Goal: Feedback & Contribution: Submit feedback/report problem

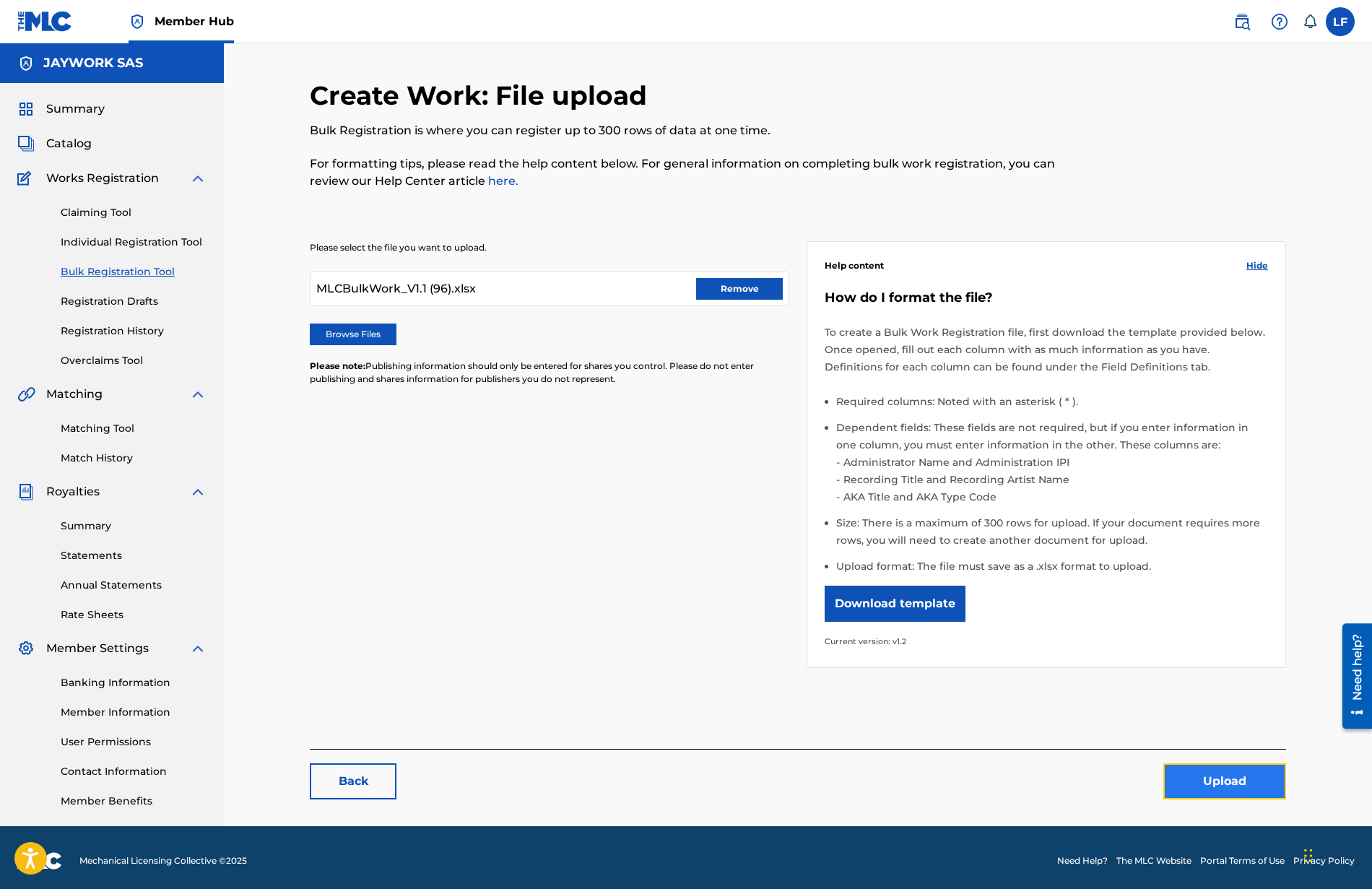
click at [1189, 770] on button "Upload" at bounding box center [1225, 781] width 123 height 36
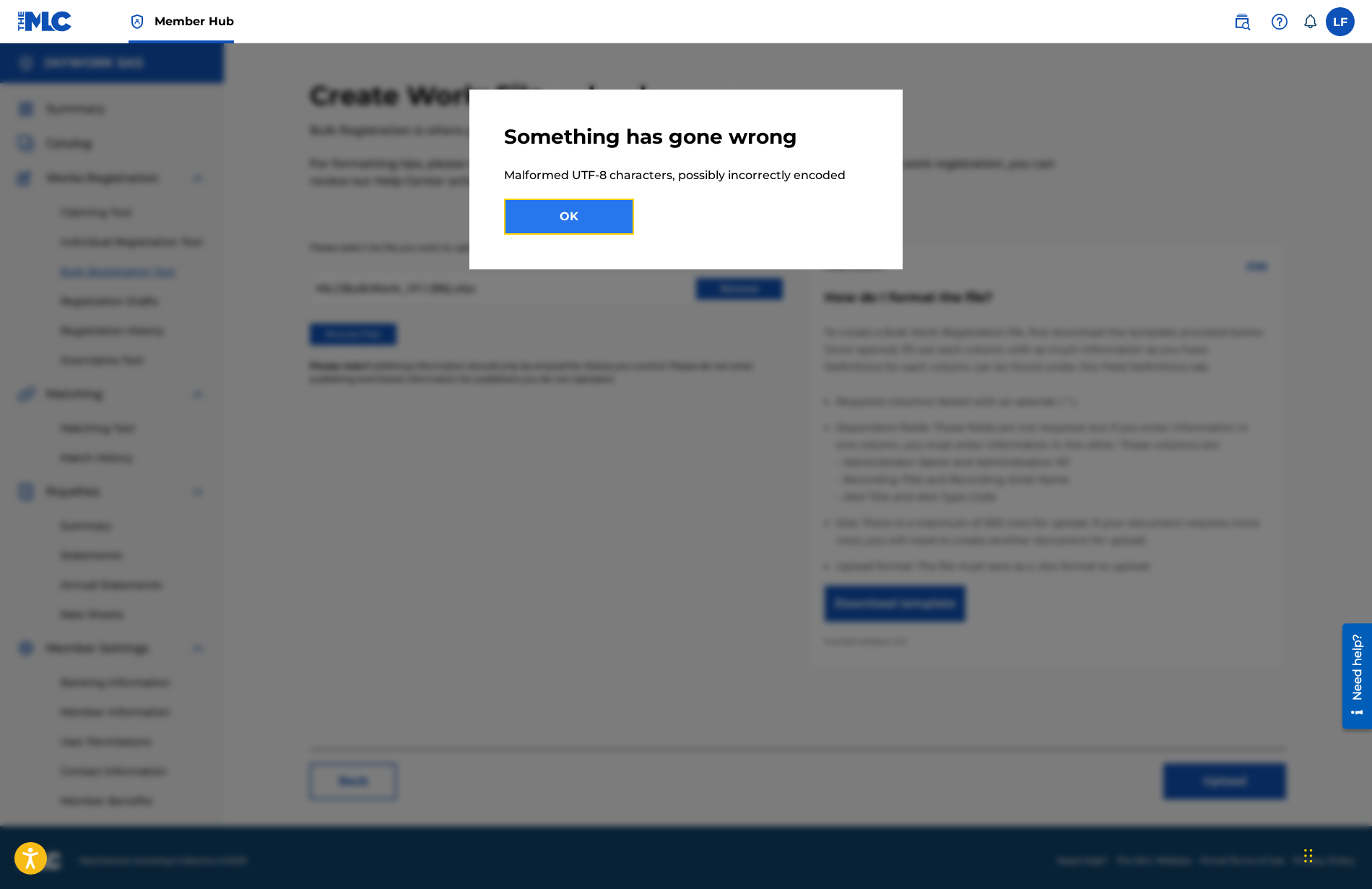
click at [614, 221] on button "OK" at bounding box center [569, 216] width 130 height 36
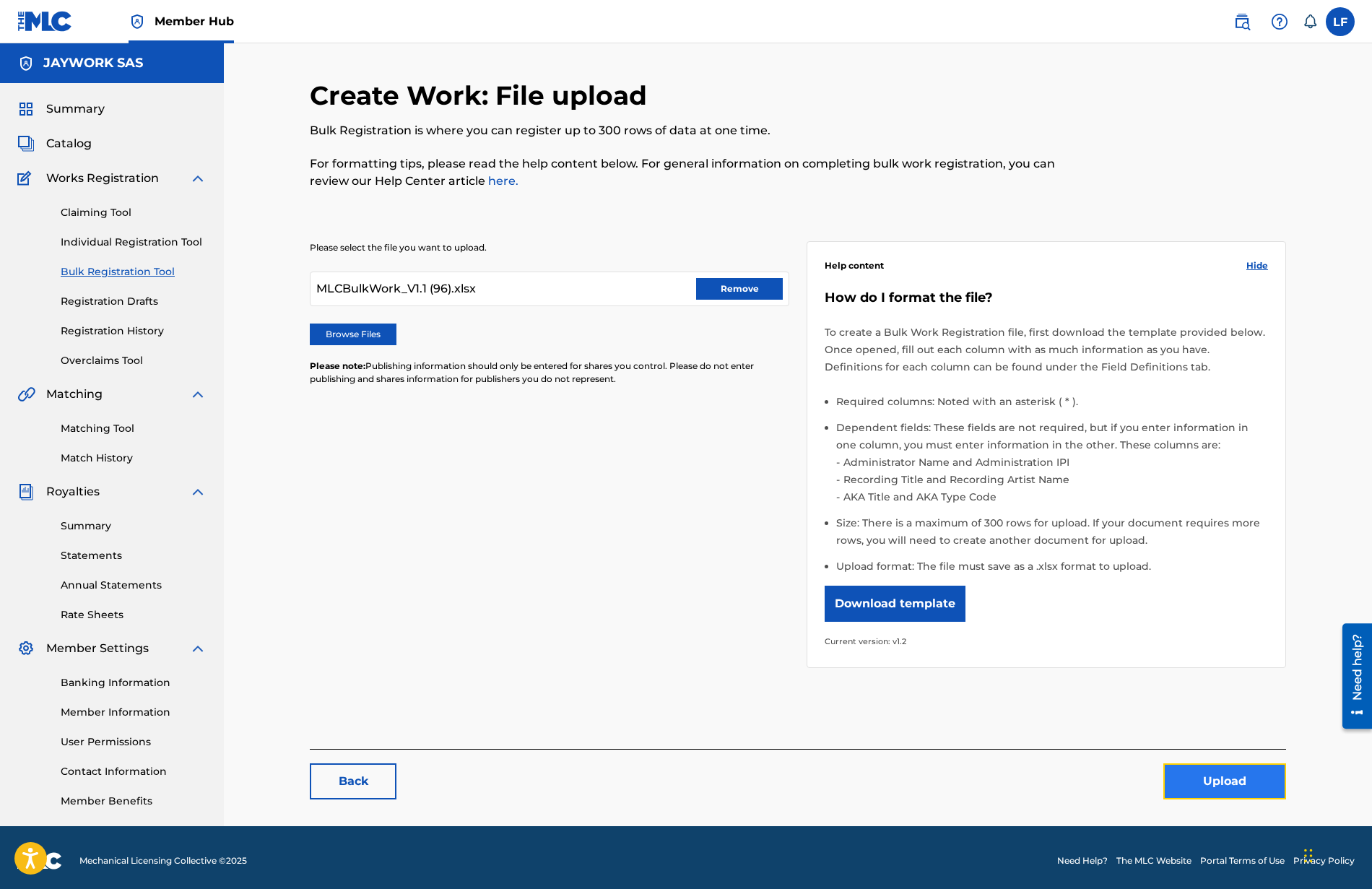
click at [1212, 780] on button "Upload" at bounding box center [1225, 781] width 123 height 36
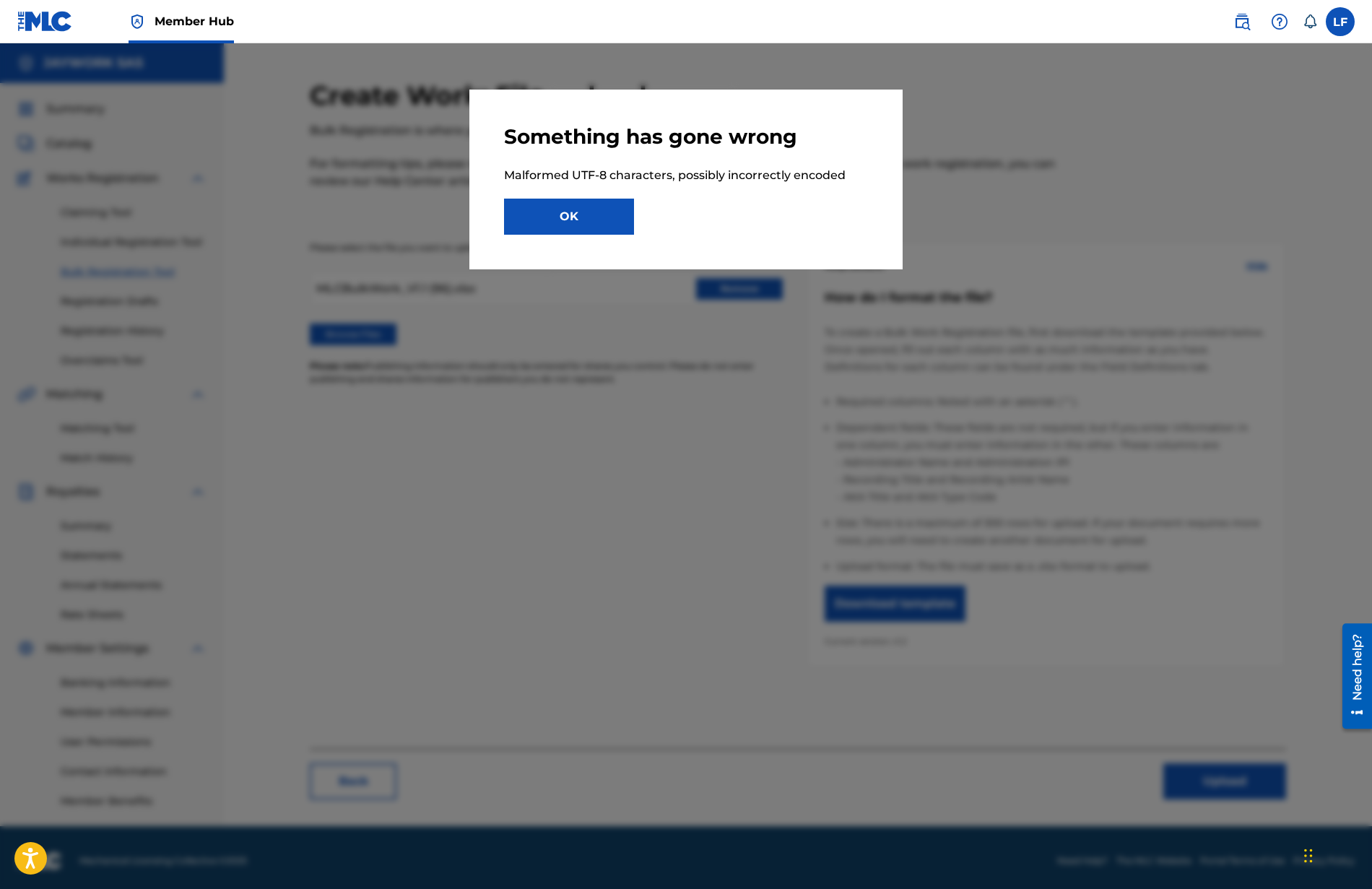
click at [580, 242] on div "Something has gone wrong Malformed UTF-8 characters, possibly incorrectly encod…" at bounding box center [686, 179] width 434 height 180
click at [588, 232] on button "OK" at bounding box center [569, 216] width 130 height 36
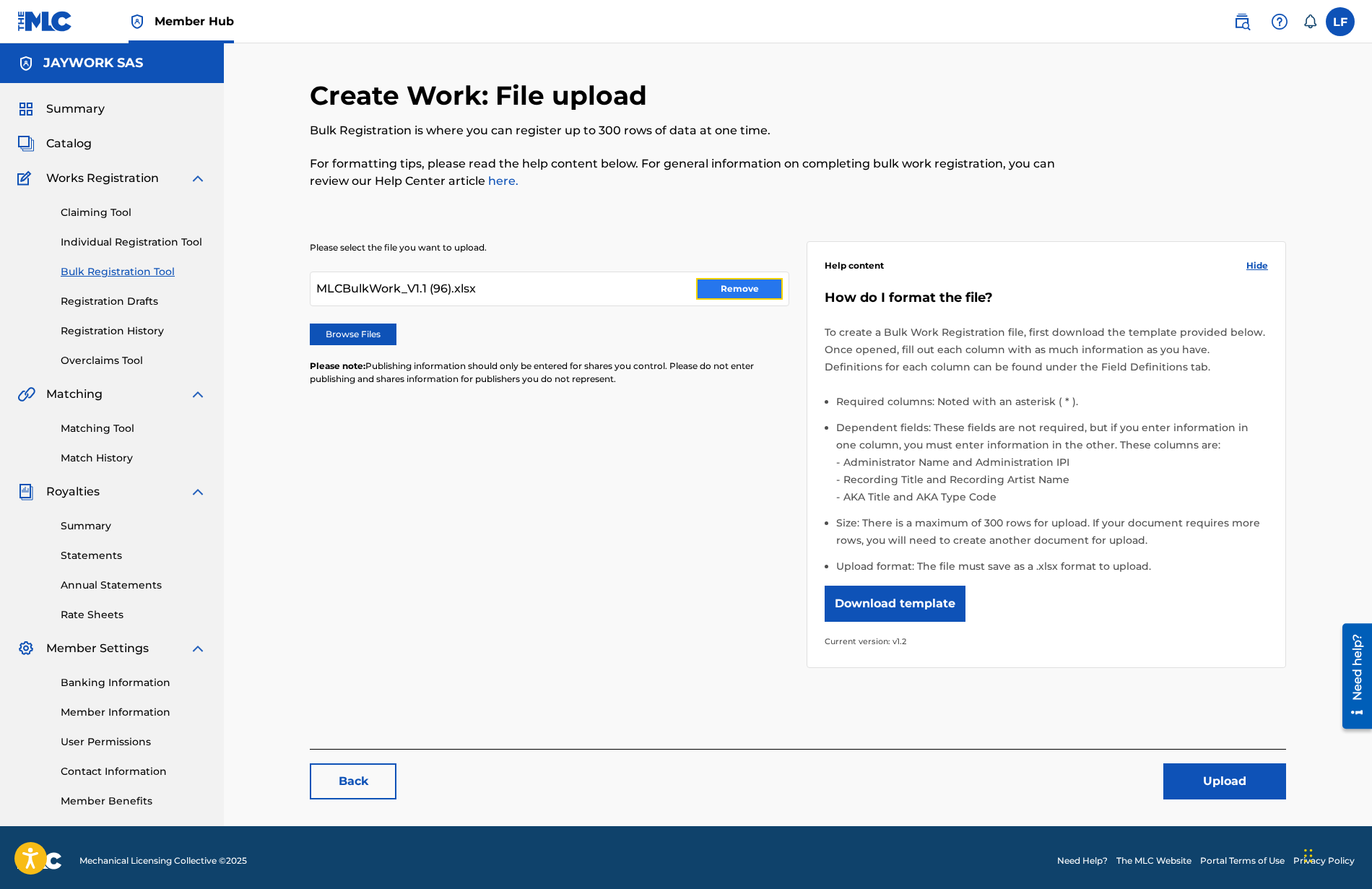
click at [723, 283] on button "Remove" at bounding box center [739, 289] width 87 height 22
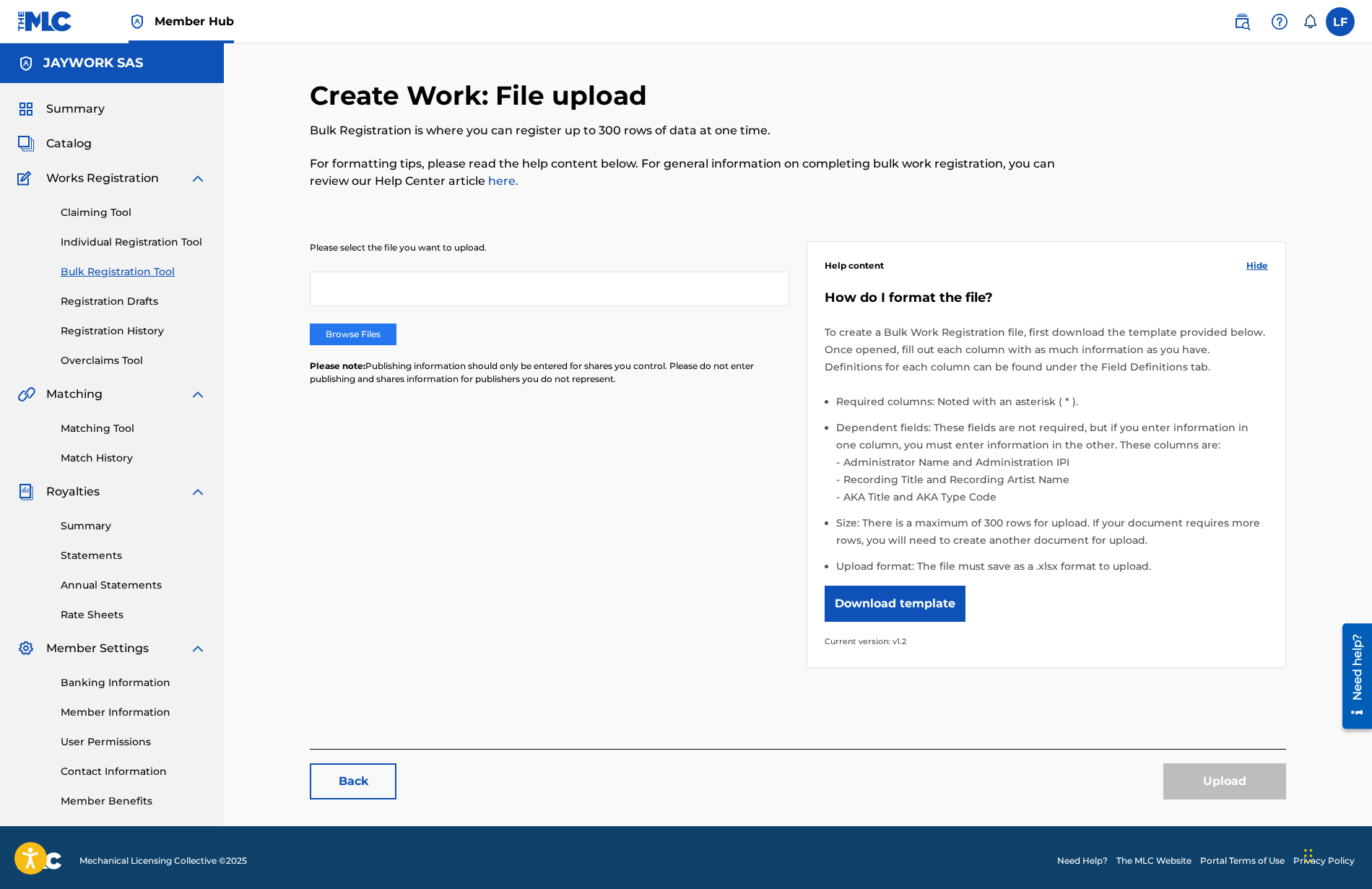
click at [380, 325] on label "Browse Files" at bounding box center [353, 334] width 87 height 22
click at [0, 0] on input "Browse Files" at bounding box center [0, 0] width 0 height 0
click at [1228, 775] on button "Upload" at bounding box center [1225, 781] width 123 height 36
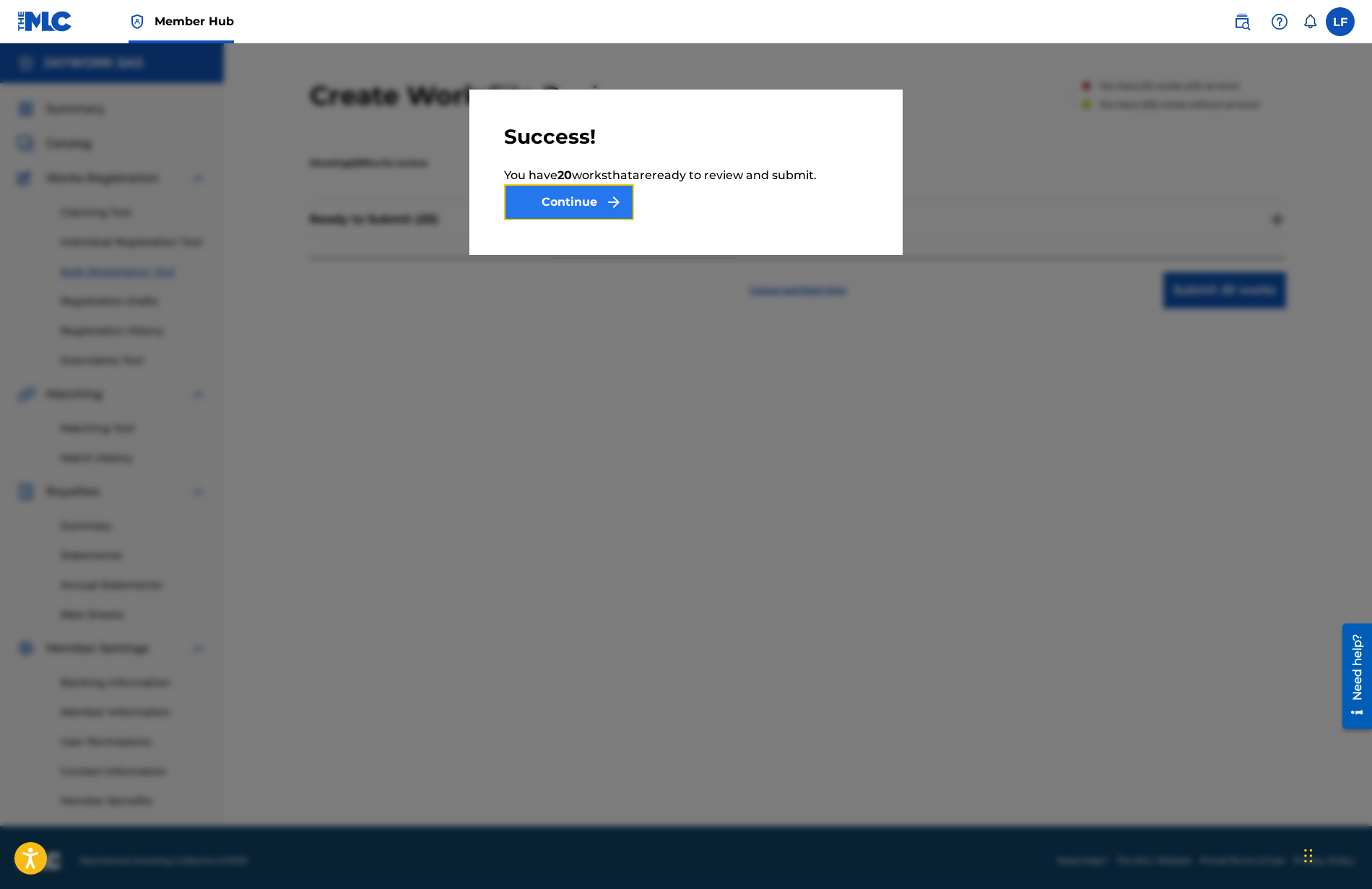
click at [588, 214] on button "Continue" at bounding box center [569, 202] width 130 height 36
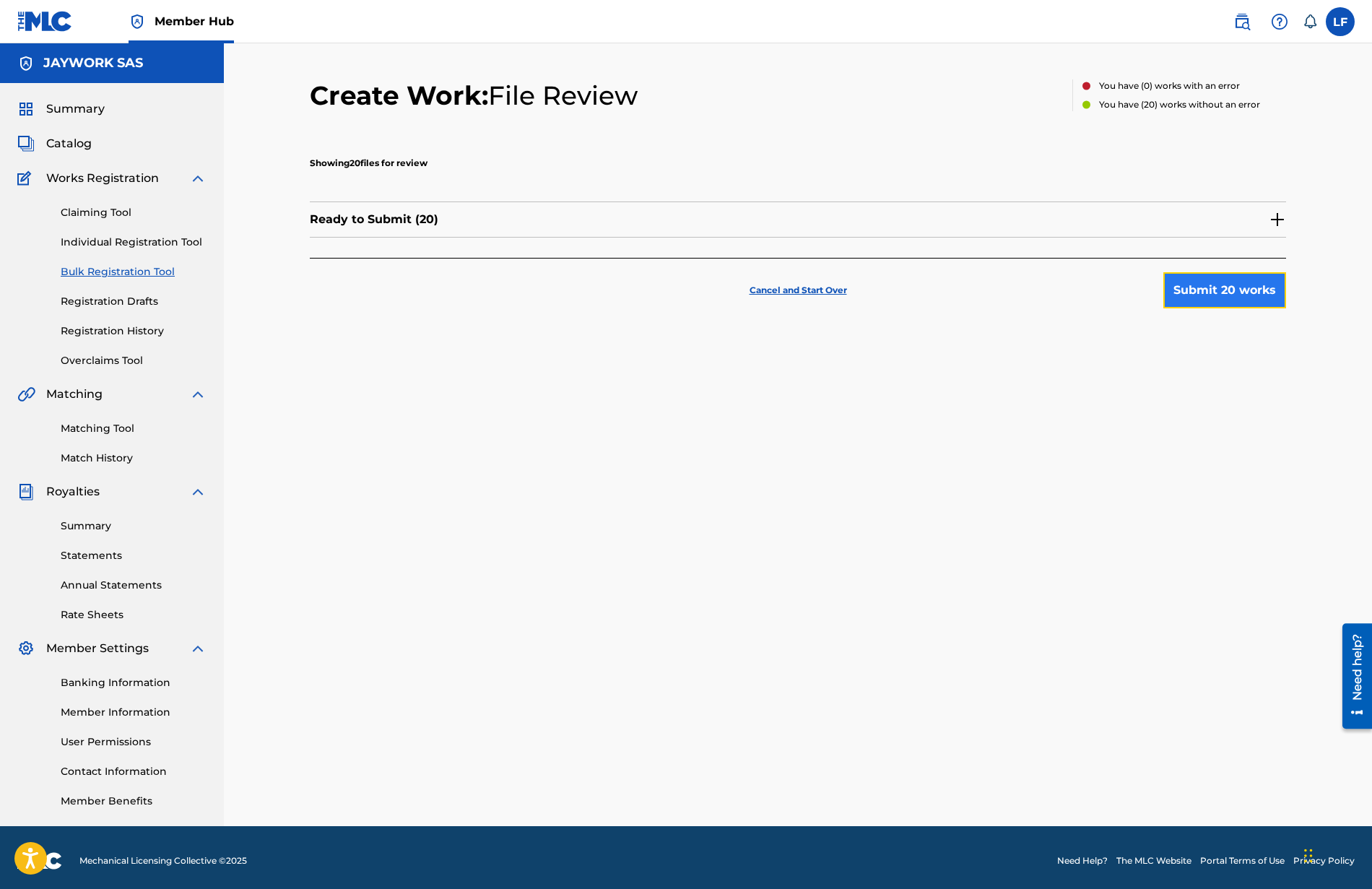
click at [1210, 287] on button "Submit 20 works" at bounding box center [1225, 290] width 123 height 36
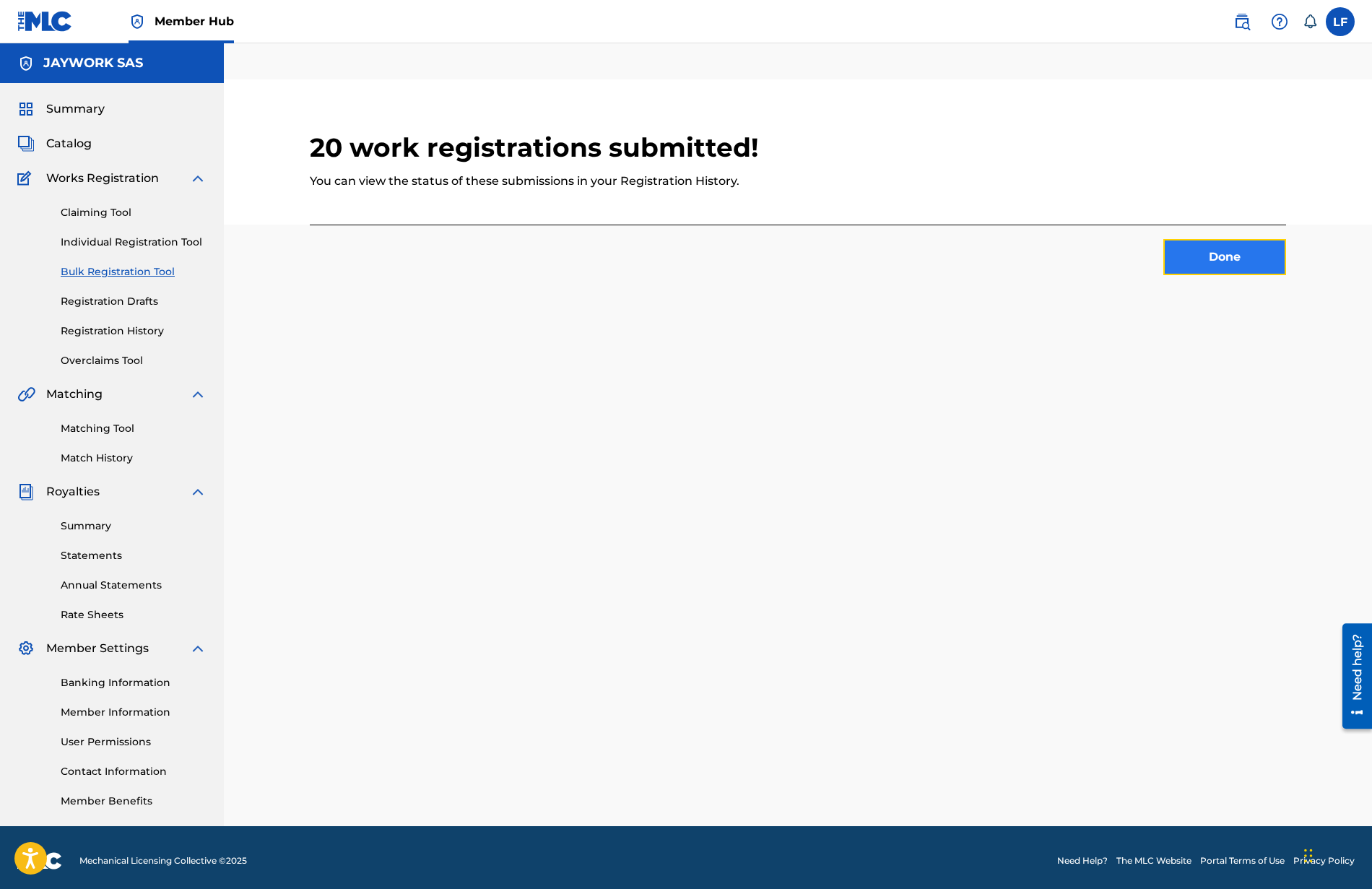
click at [1211, 269] on button "Done" at bounding box center [1225, 256] width 123 height 36
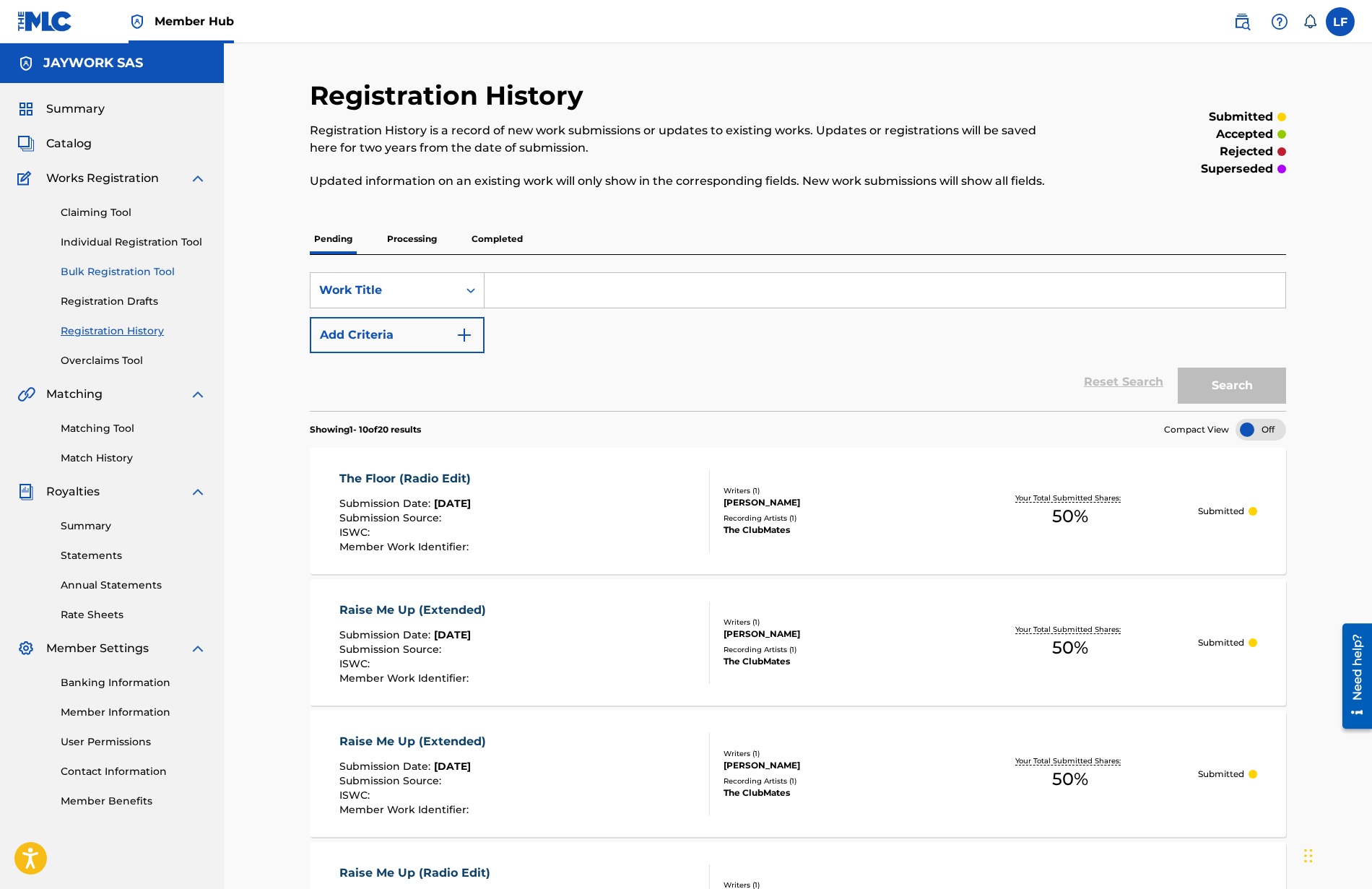
click at [132, 269] on link "Bulk Registration Tool" at bounding box center [133, 271] width 146 height 15
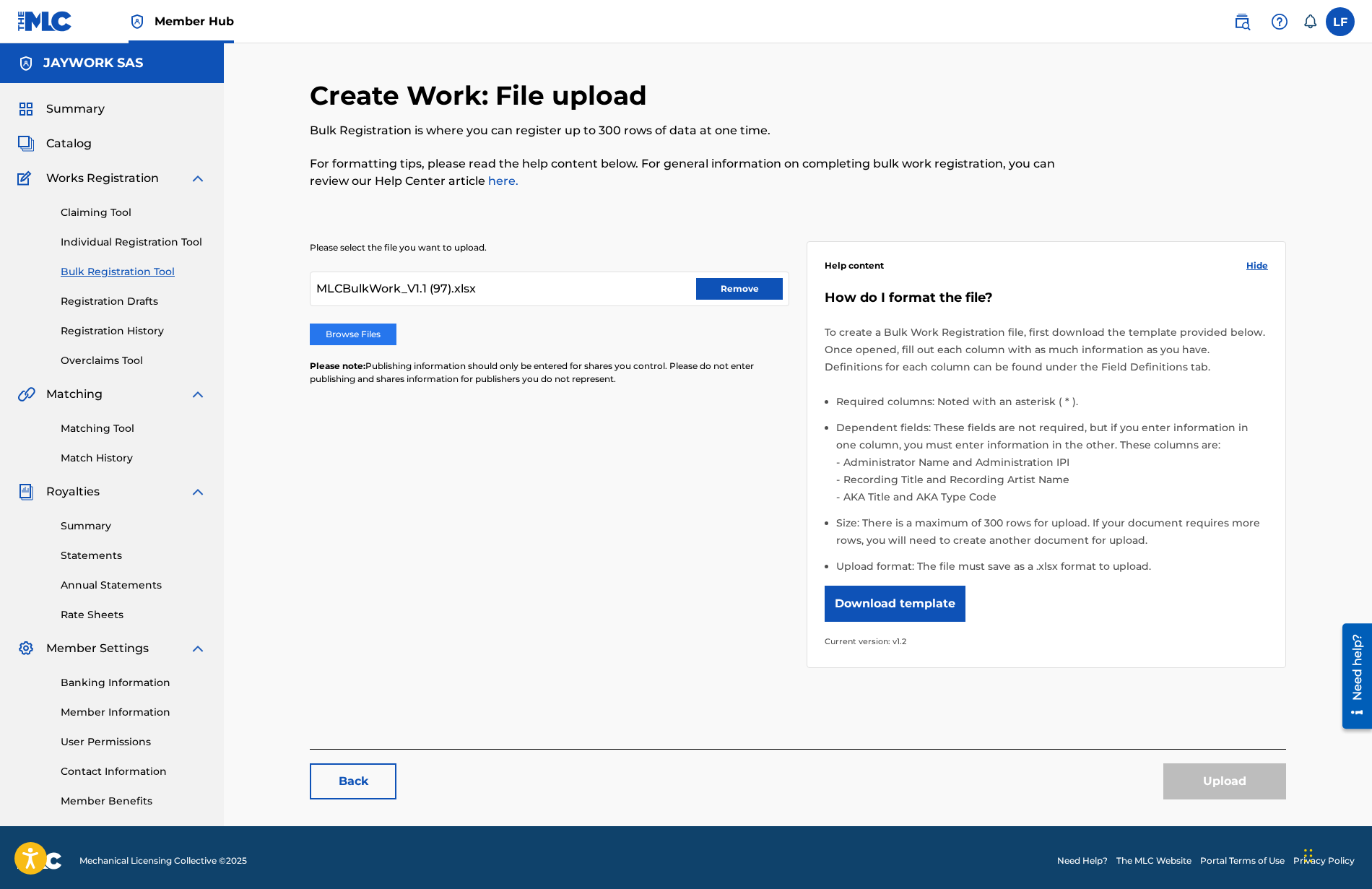
click at [356, 340] on label "Browse Files" at bounding box center [353, 334] width 87 height 22
click at [0, 0] on input "Browse Files" at bounding box center [0, 0] width 0 height 0
click at [1203, 782] on button "Upload" at bounding box center [1225, 781] width 123 height 36
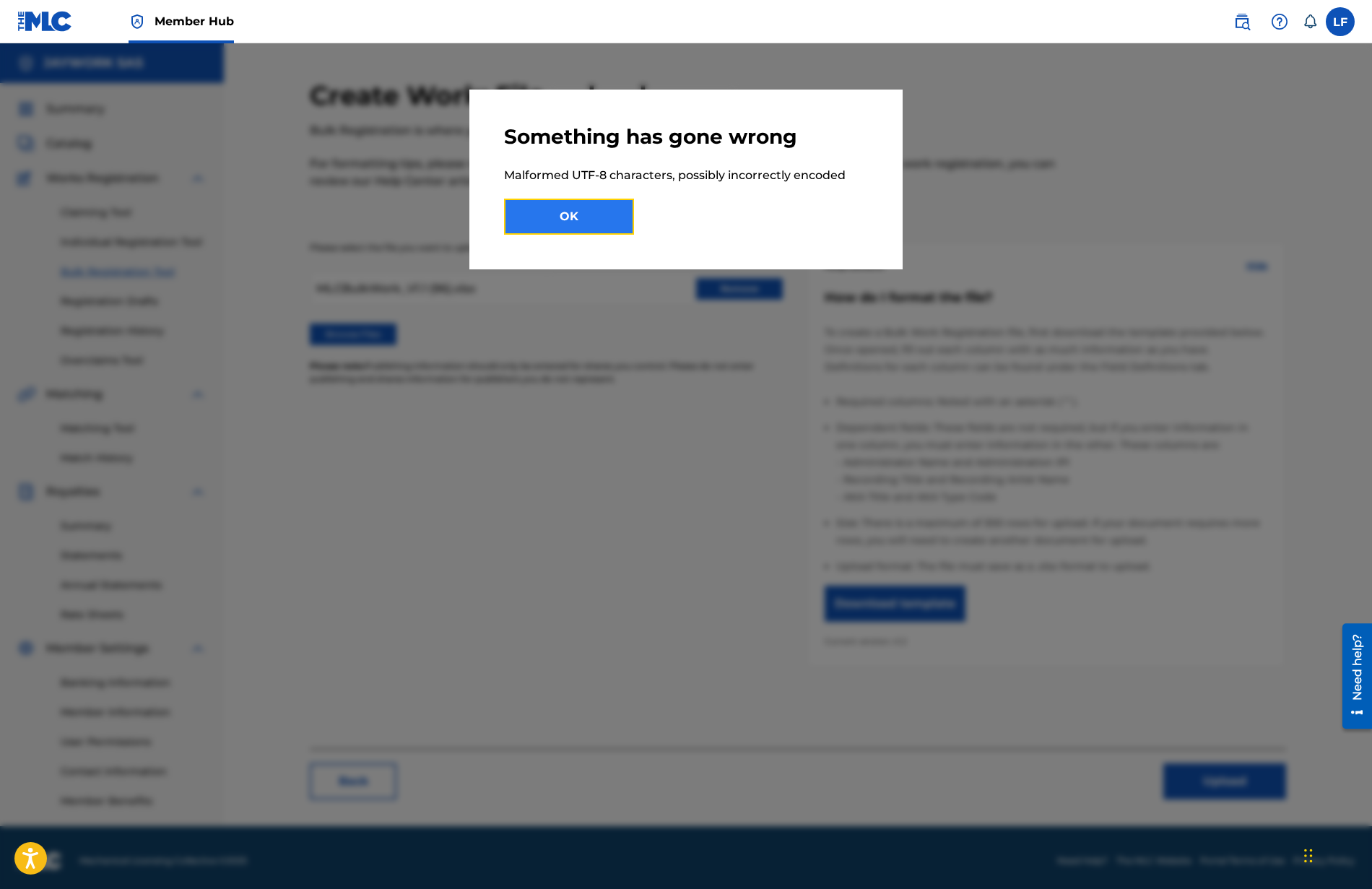
click at [598, 219] on button "OK" at bounding box center [569, 216] width 130 height 36
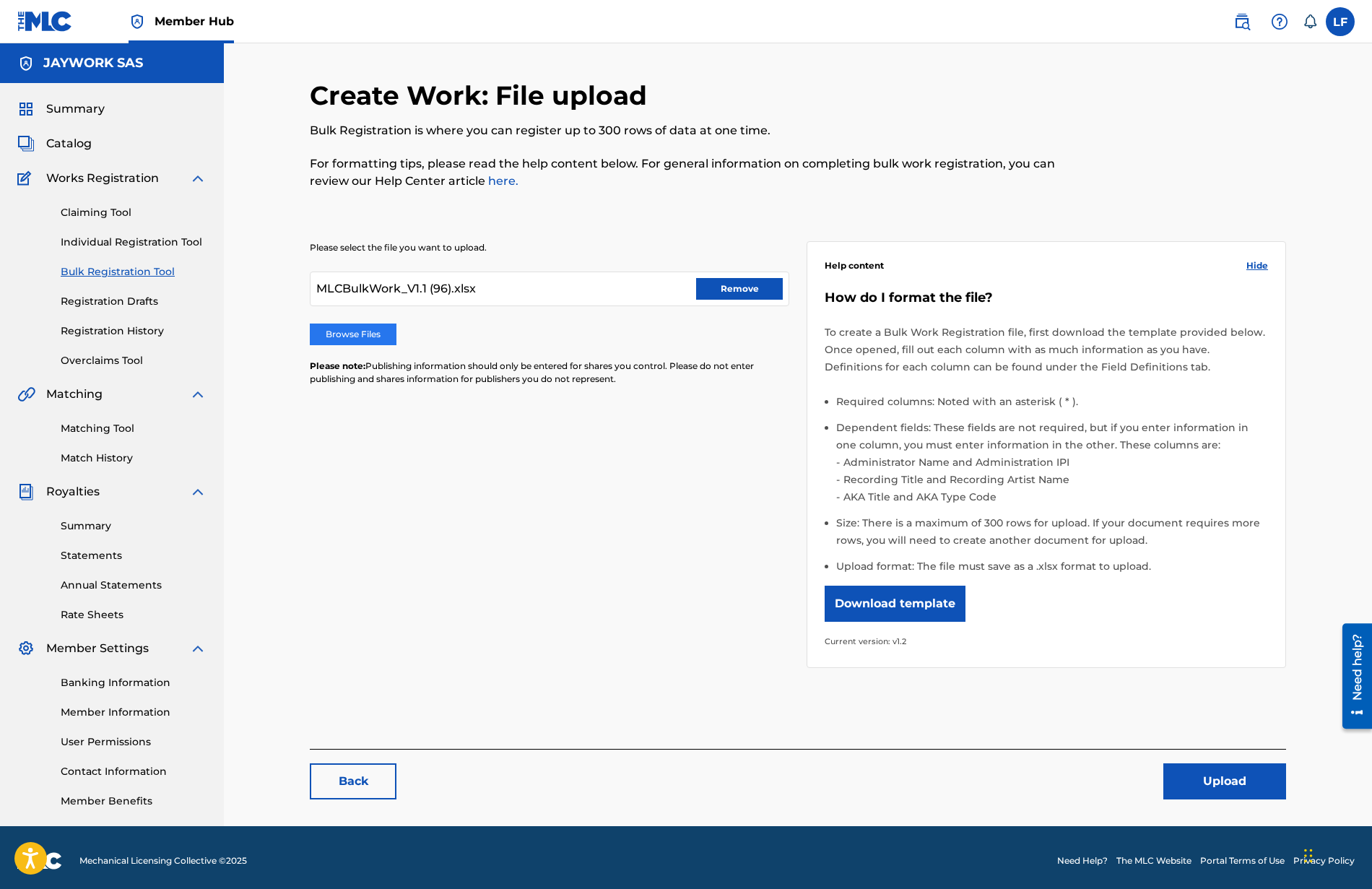
click at [386, 333] on label "Browse Files" at bounding box center [353, 334] width 87 height 22
click at [0, 0] on input "Browse Files" at bounding box center [0, 0] width 0 height 0
click at [1179, 777] on button "Upload" at bounding box center [1225, 781] width 123 height 36
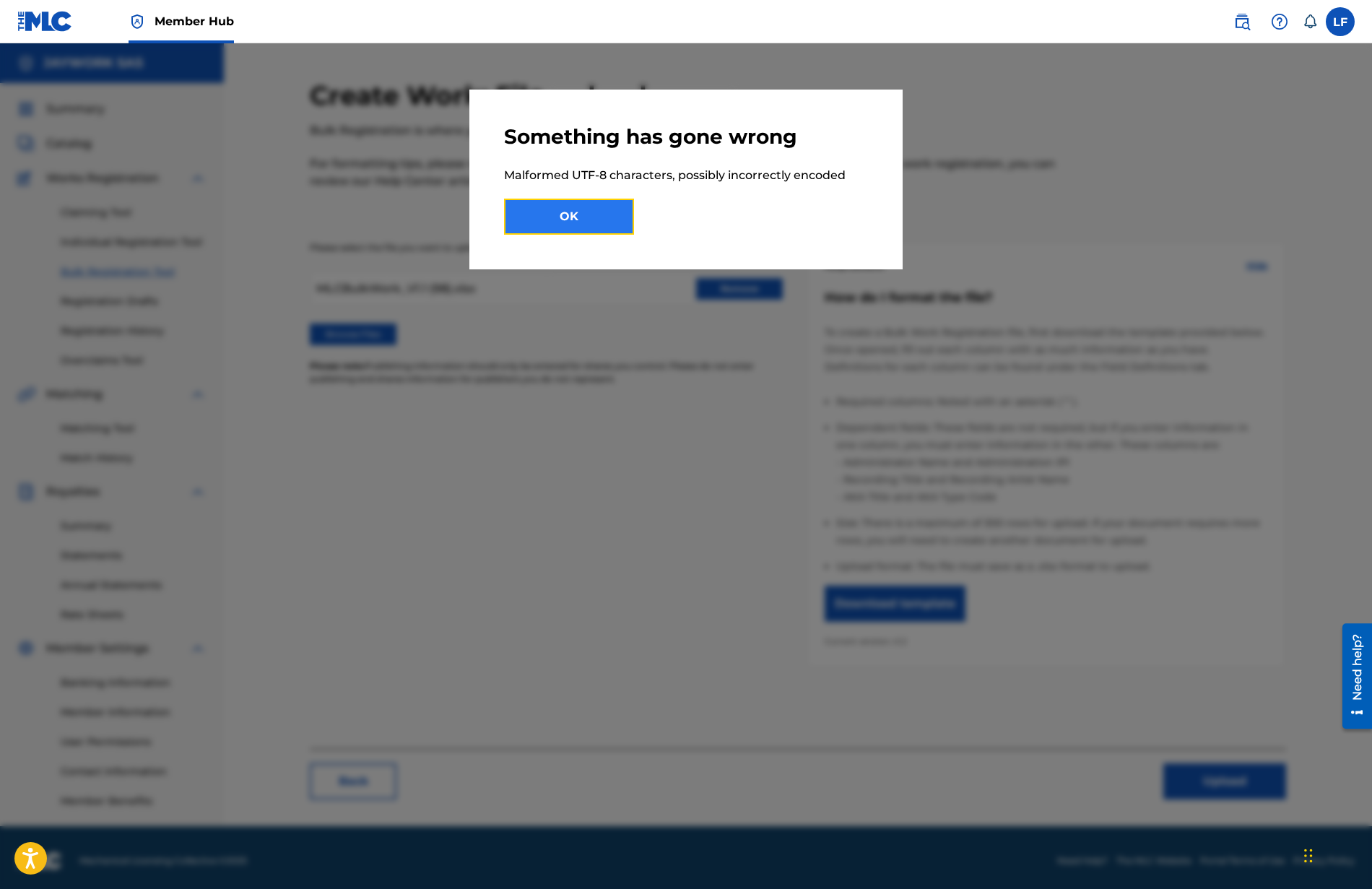
click at [571, 224] on button "OK" at bounding box center [569, 216] width 130 height 36
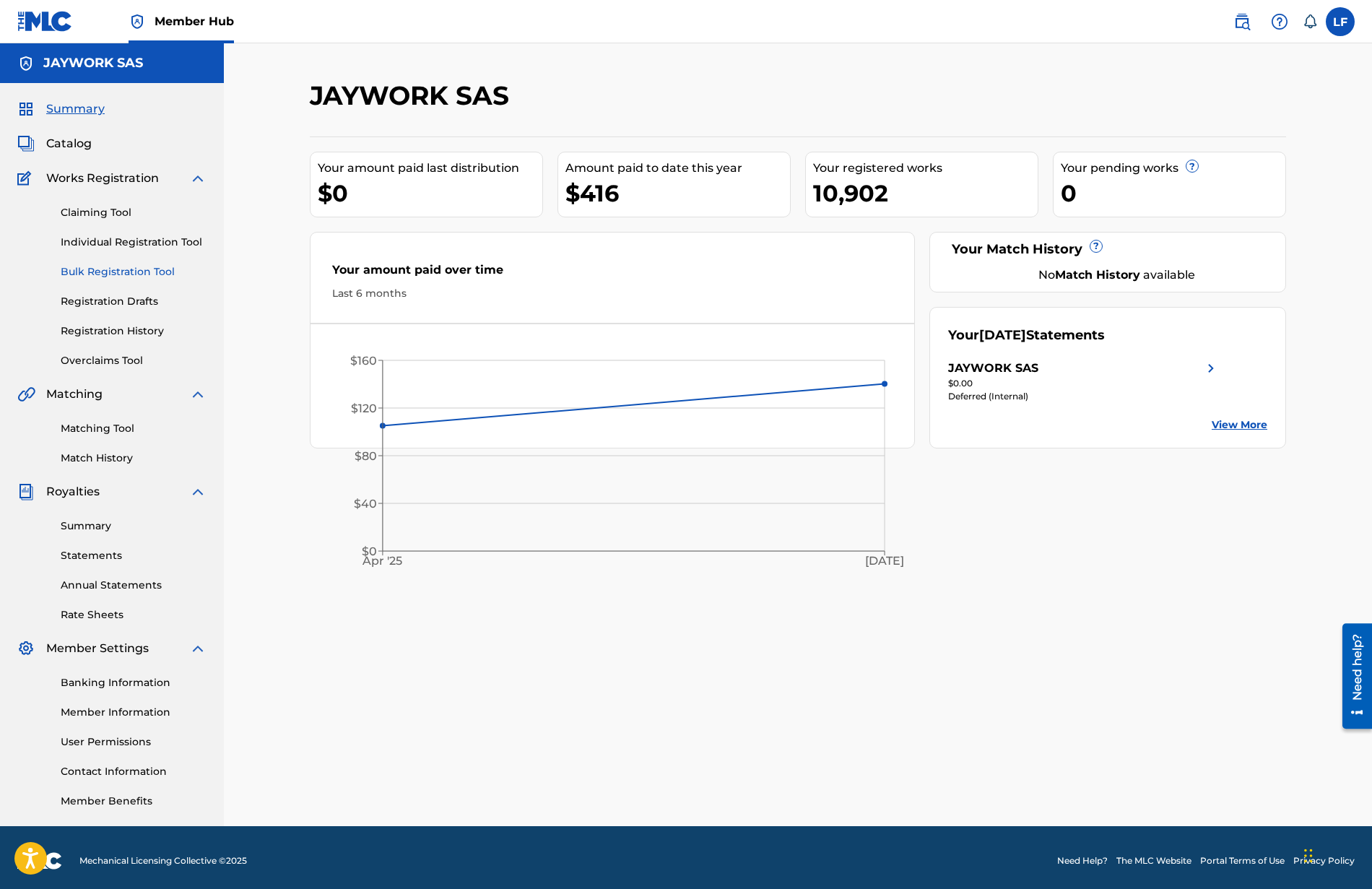
click at [130, 269] on link "Bulk Registration Tool" at bounding box center [133, 271] width 146 height 15
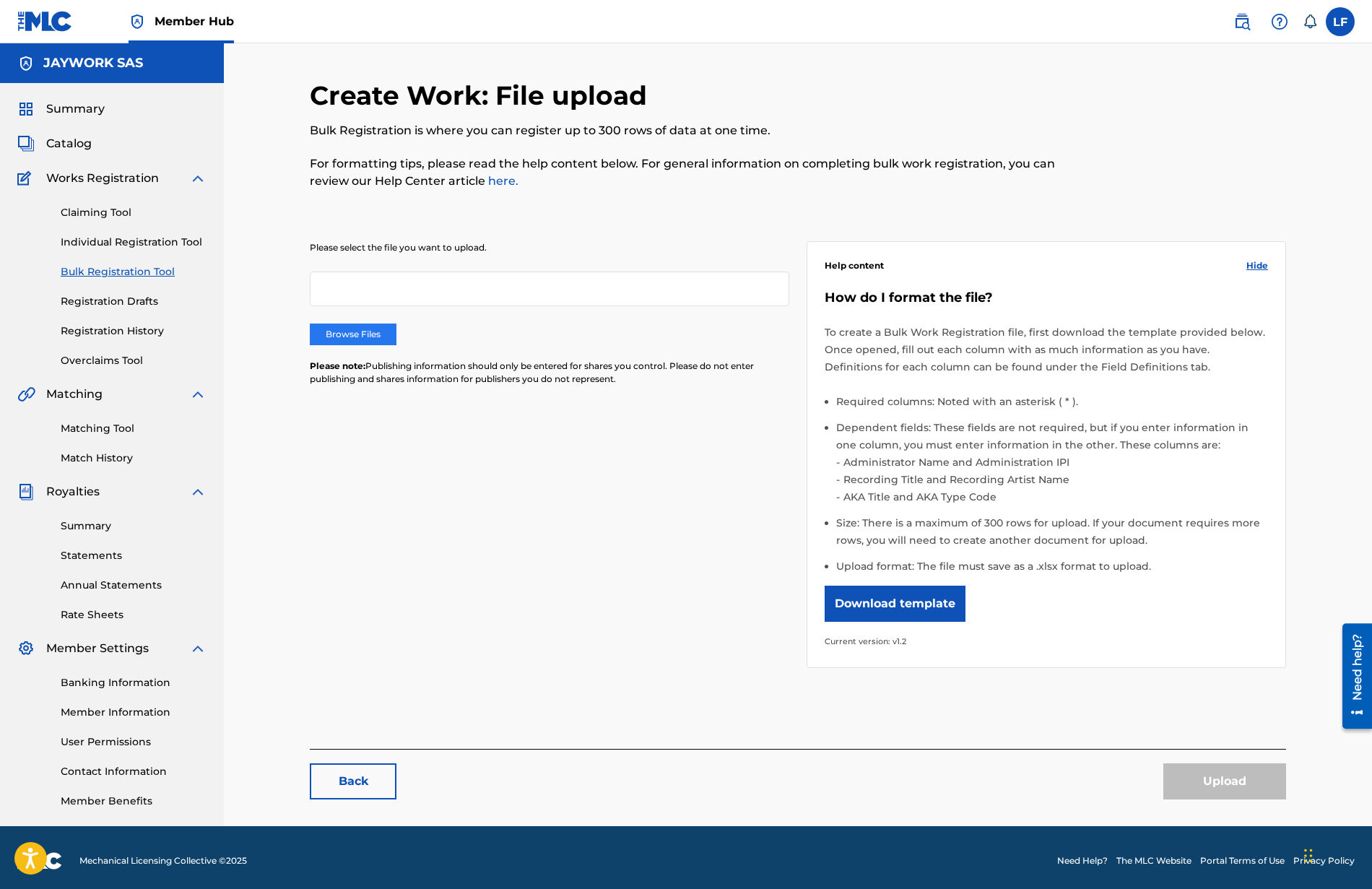
click at [336, 330] on label "Browse Files" at bounding box center [353, 334] width 87 height 22
click at [0, 0] on input "Browse Files" at bounding box center [0, 0] width 0 height 0
click at [1211, 772] on button "Upload" at bounding box center [1225, 781] width 123 height 36
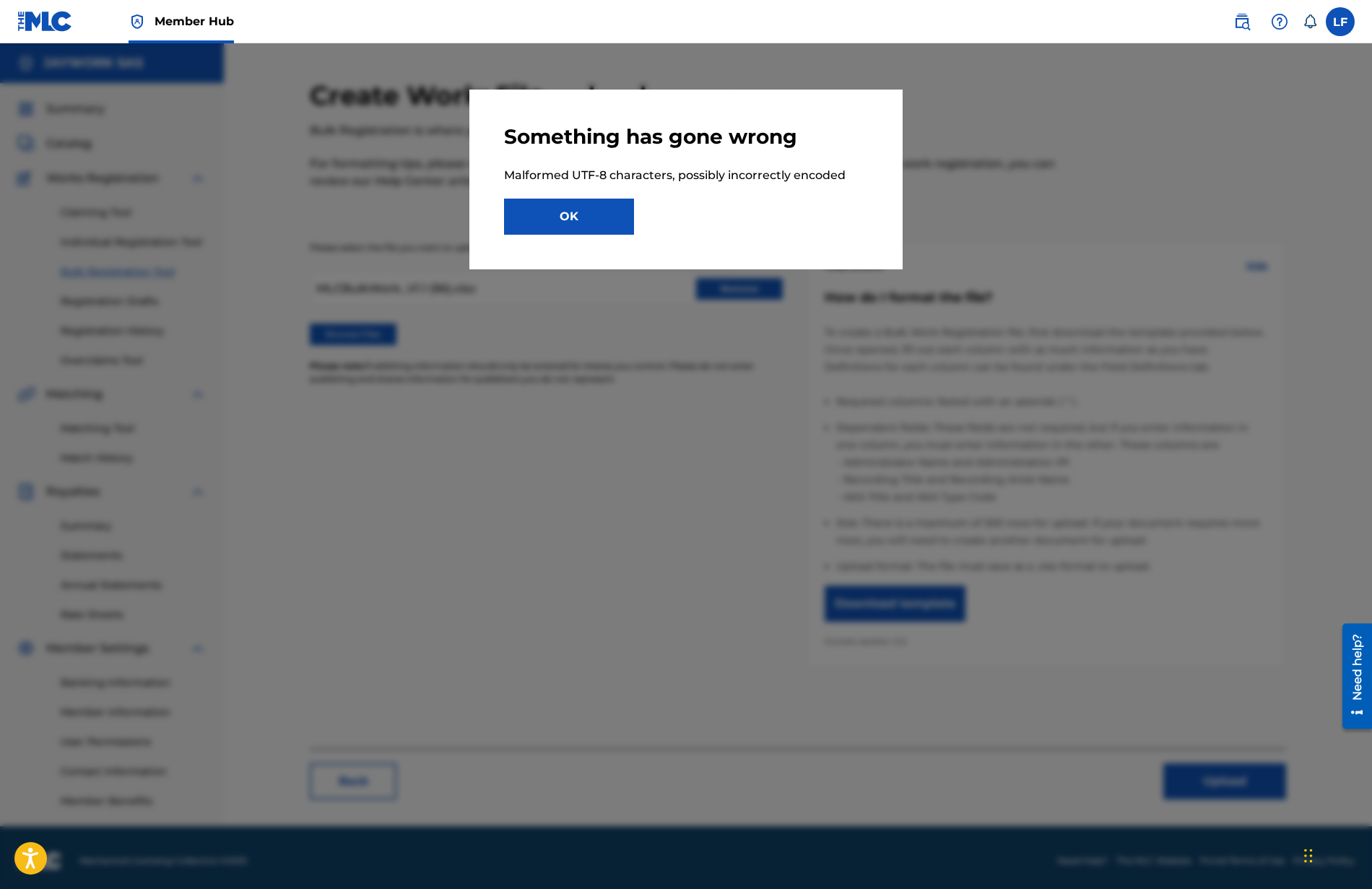
click at [1175, 68] on div at bounding box center [686, 487] width 1372 height 889
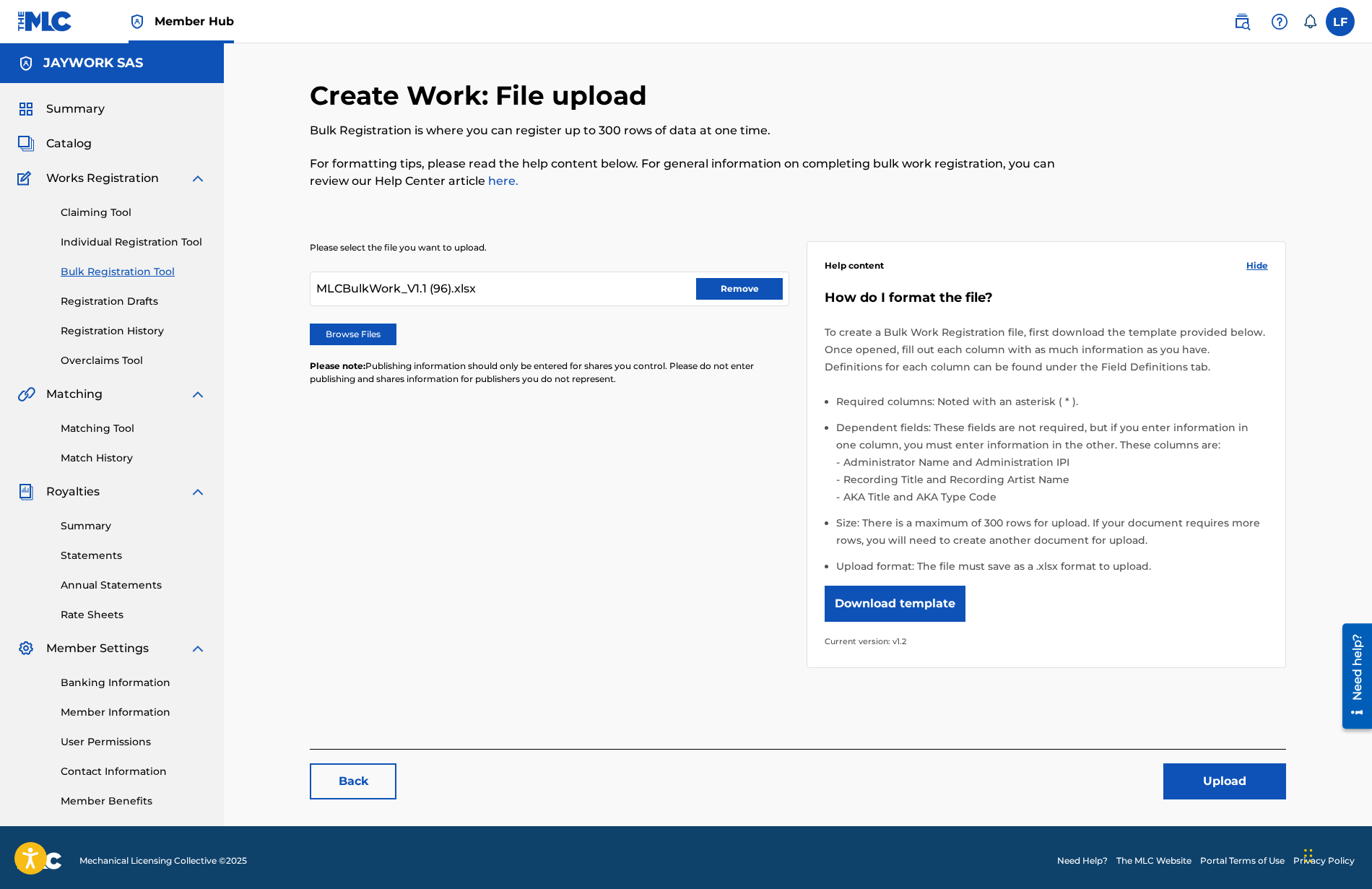
click at [1309, 14] on icon at bounding box center [1310, 21] width 14 height 14
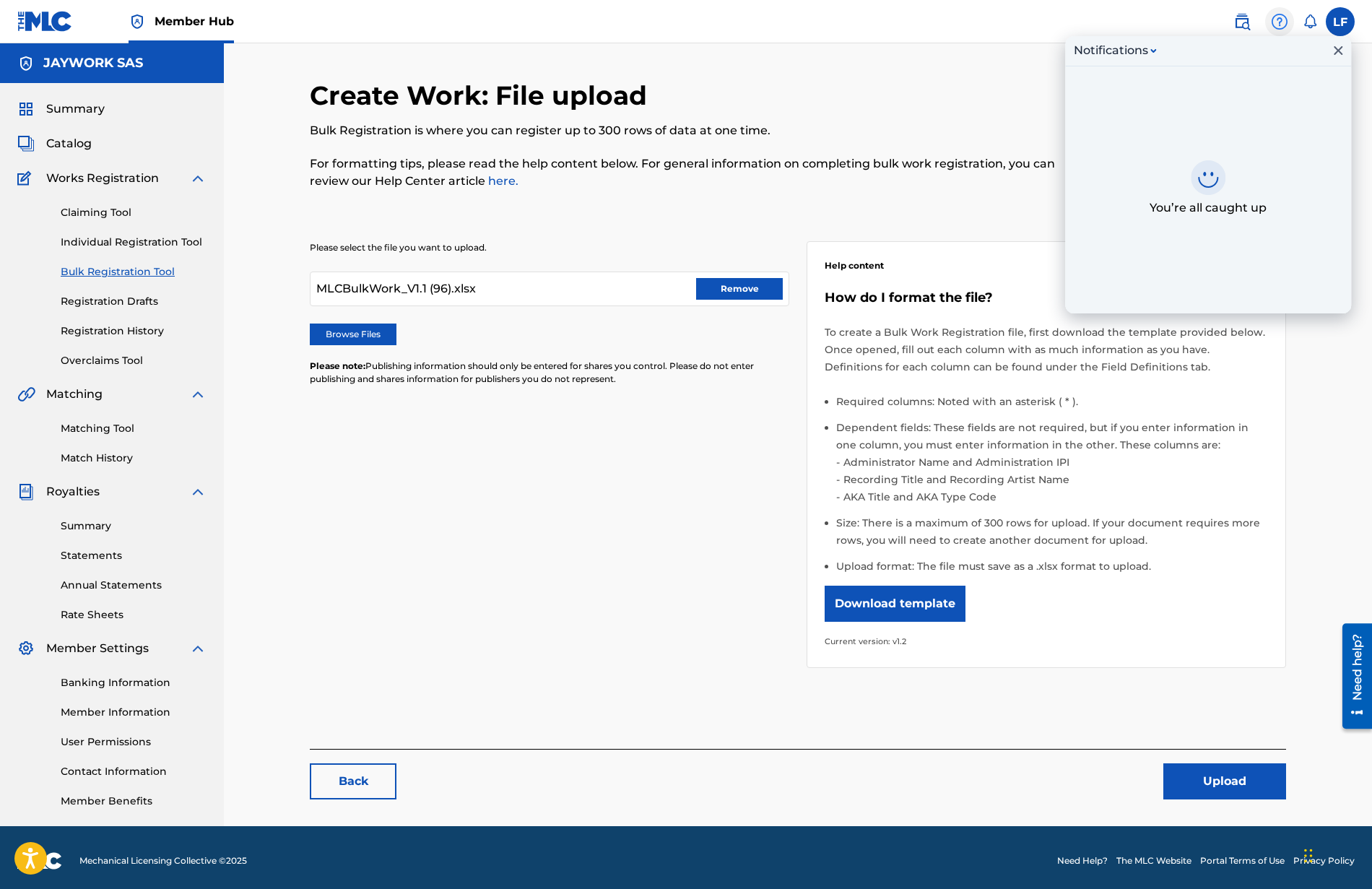
click at [1277, 18] on img at bounding box center [1280, 22] width 18 height 18
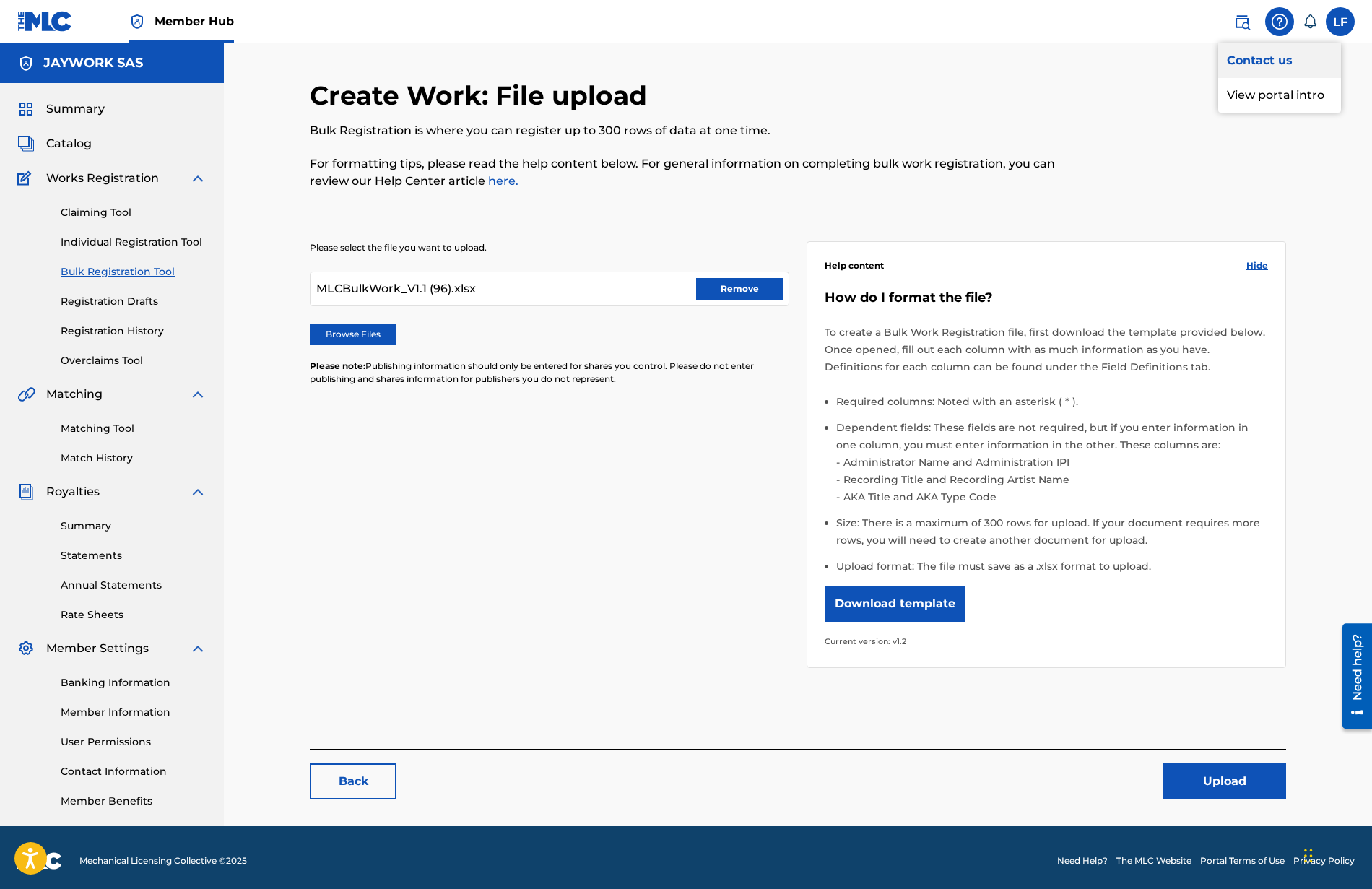
click at [1272, 55] on link "Contact us" at bounding box center [1280, 60] width 123 height 34
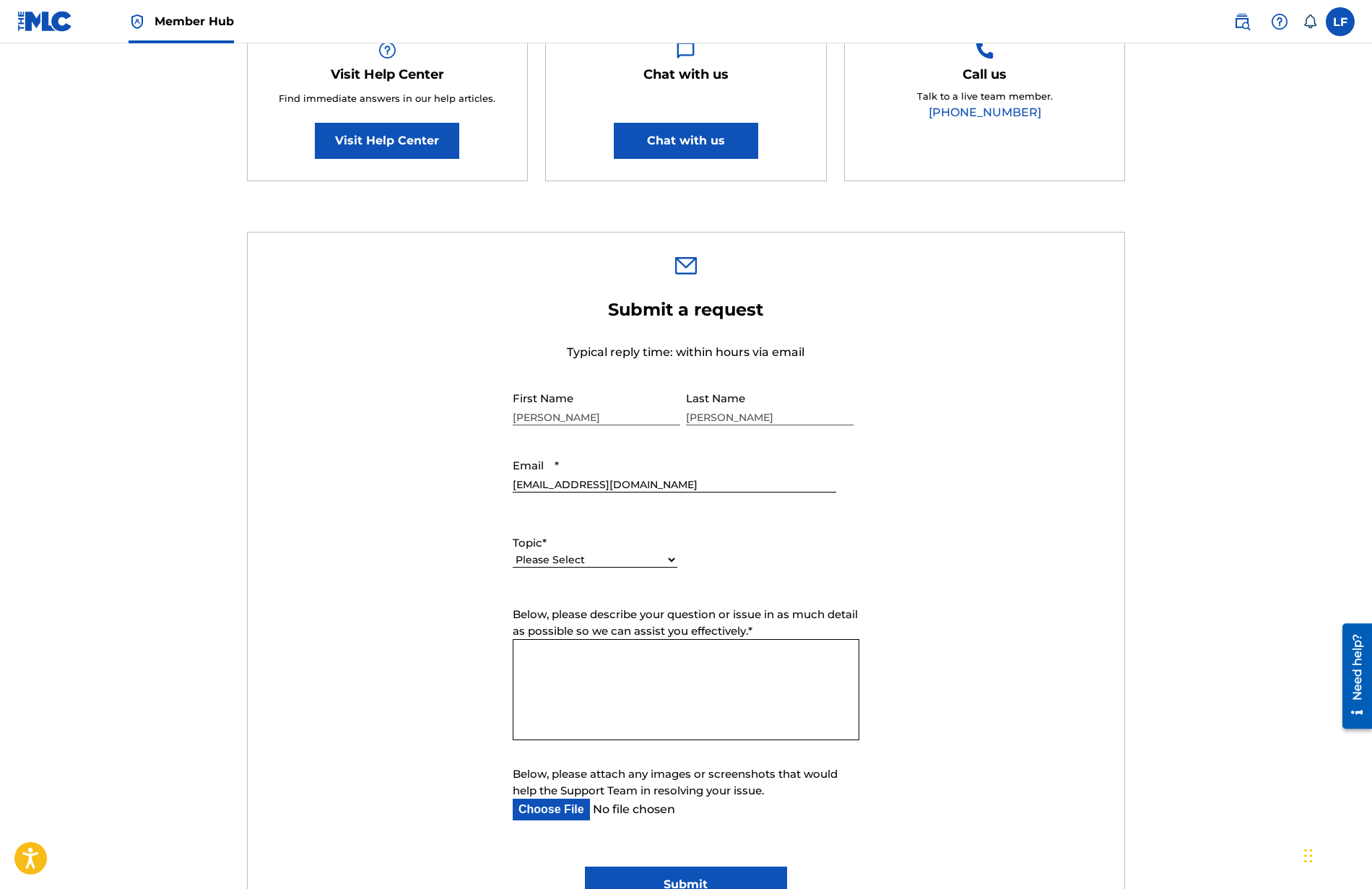
scroll to position [292, 0]
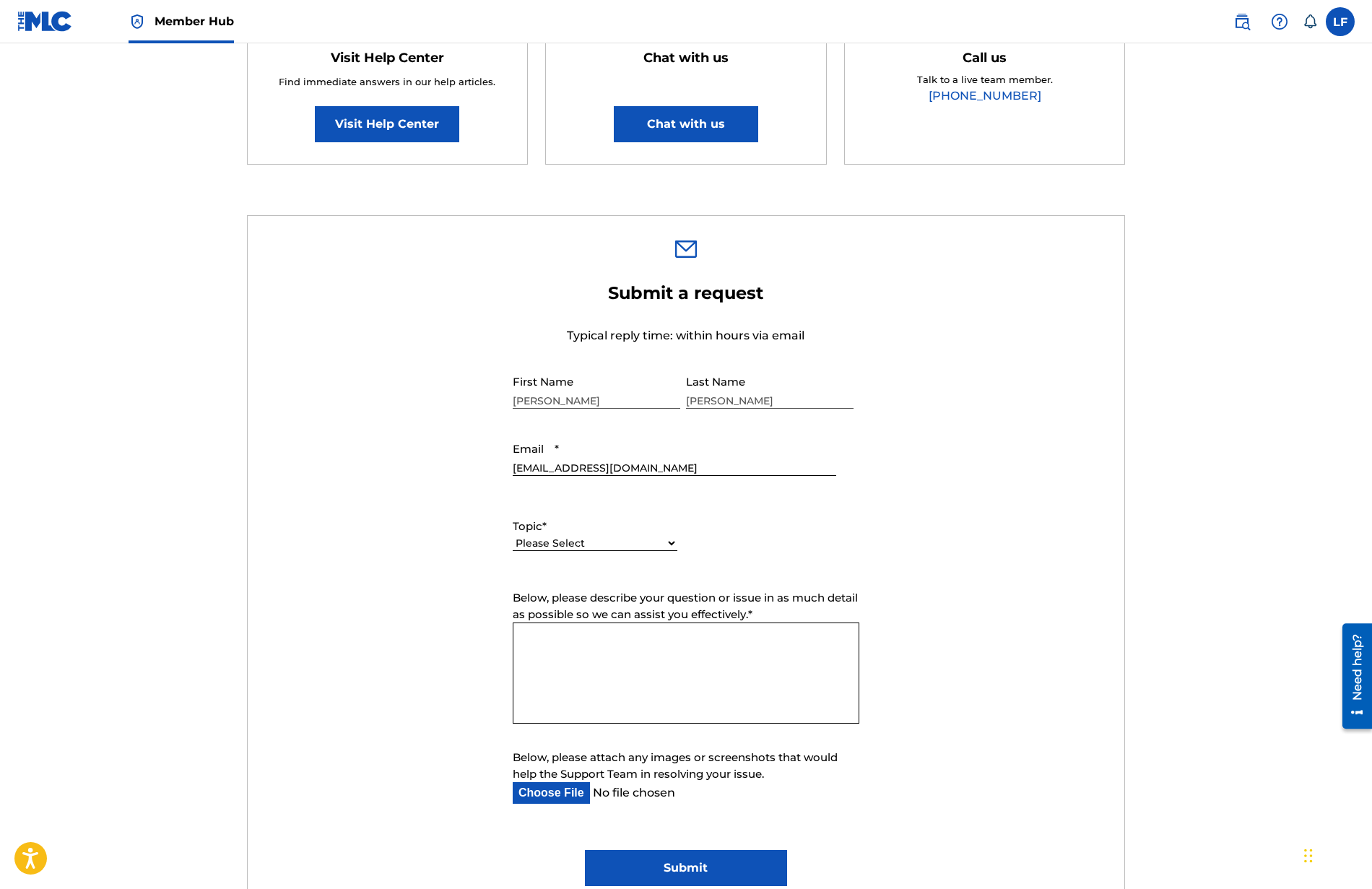
click at [613, 538] on select "Please Select I need help with my account I need help with managing my catalog …" at bounding box center [595, 542] width 165 height 15
select select "I need help with managing my catalog"
click at [513, 535] on select "Please Select I need help with my account I need help with managing my catalog …" at bounding box center [595, 542] width 165 height 15
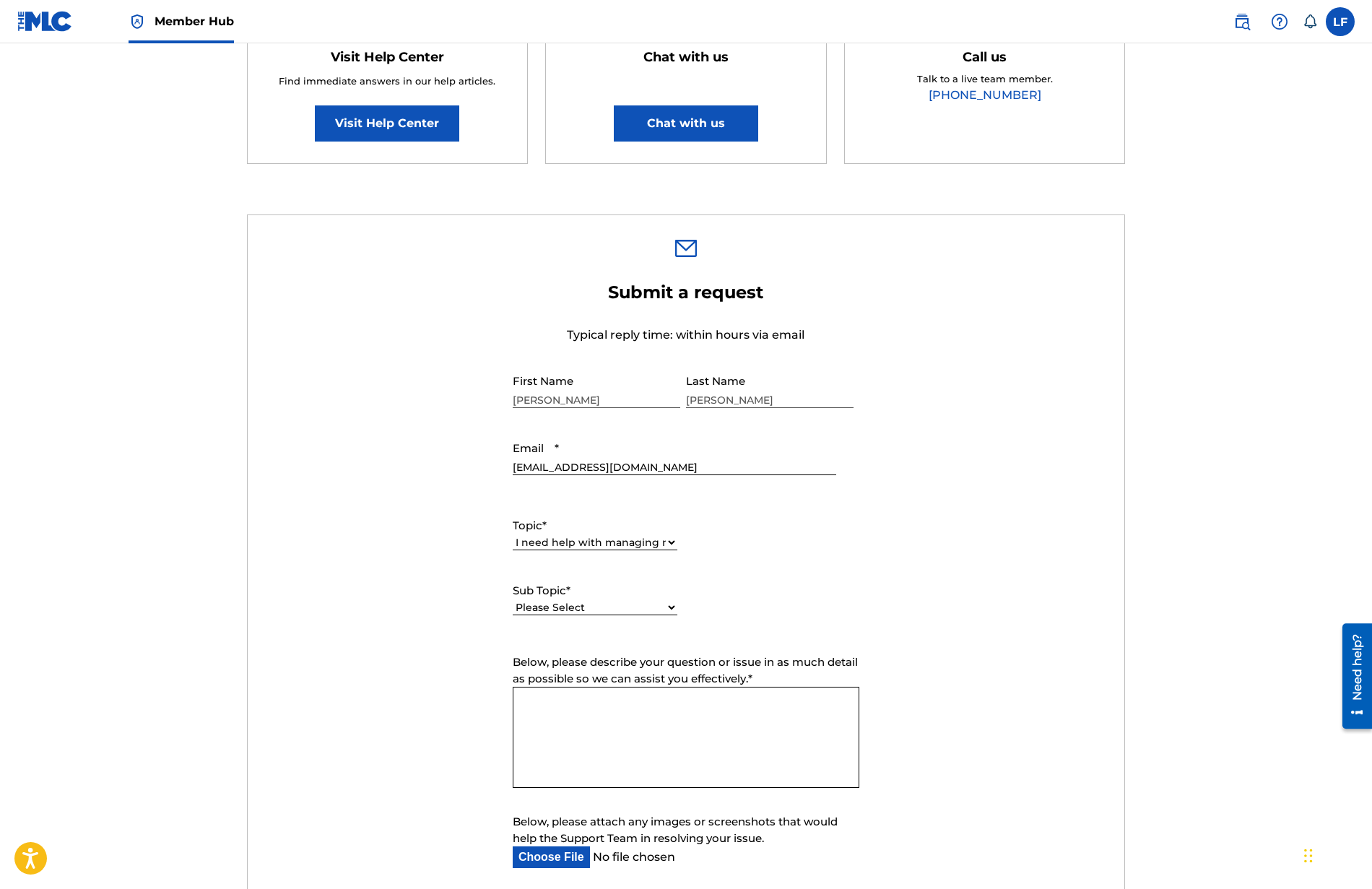
click at [567, 605] on select "Please Select I need help with CWR I need help registering my work(s) in The ML…" at bounding box center [595, 607] width 165 height 15
select select "I need help registering my work(s) in The MLC Portal"
click at [513, 600] on select "Please Select I need help with CWR I need help registering my work(s) in The ML…" at bounding box center [595, 607] width 165 height 15
click at [629, 710] on textarea "Below, please describe your question or issue in as much detail as possible so …" at bounding box center [686, 736] width 347 height 101
type textarea "Hello, I tried to upload a file excel but I received and error (attach file) an…"
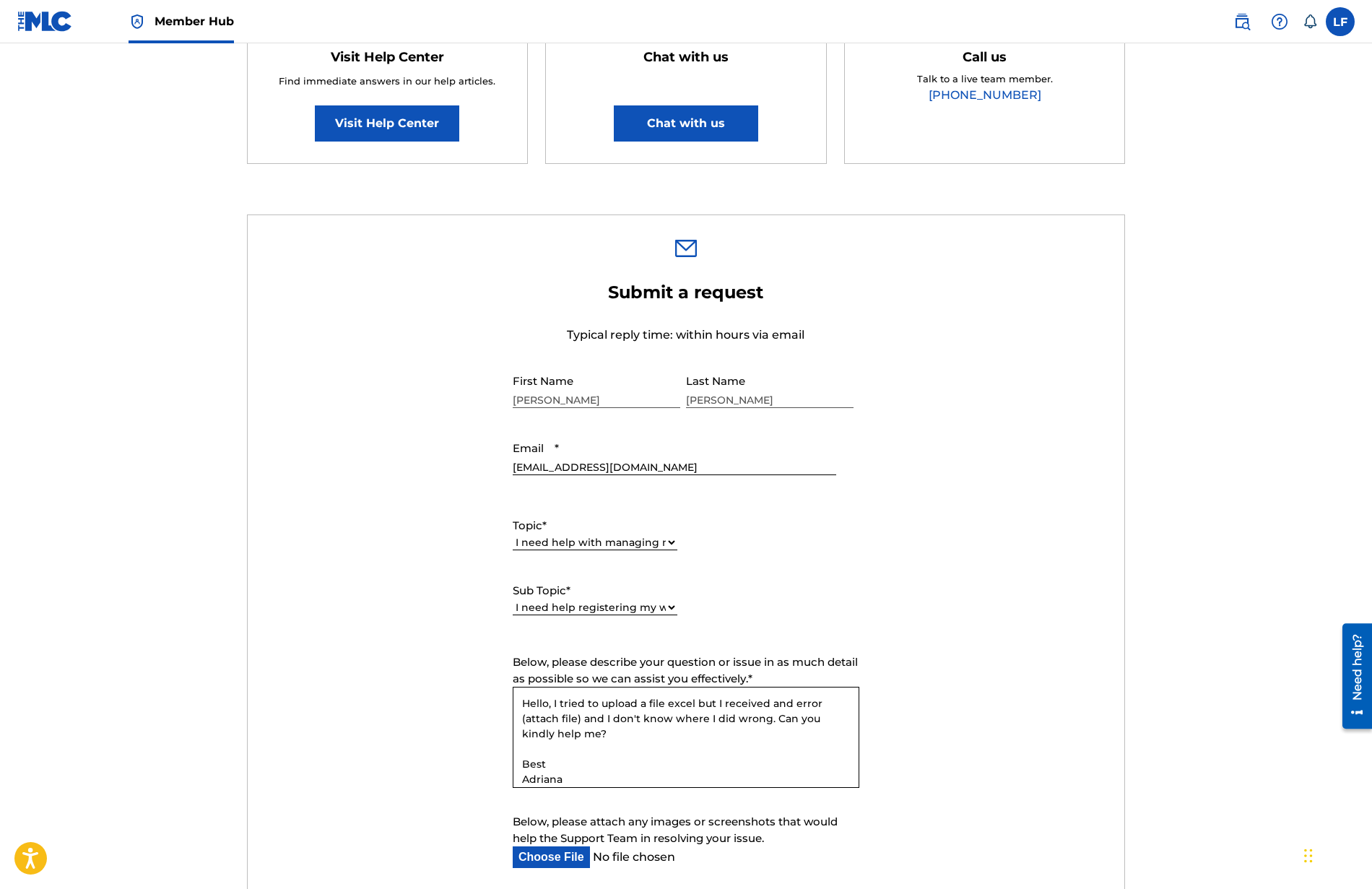
click at [556, 856] on input "Below, please attach any images or screenshots that would help the Support Team…" at bounding box center [674, 857] width 324 height 22
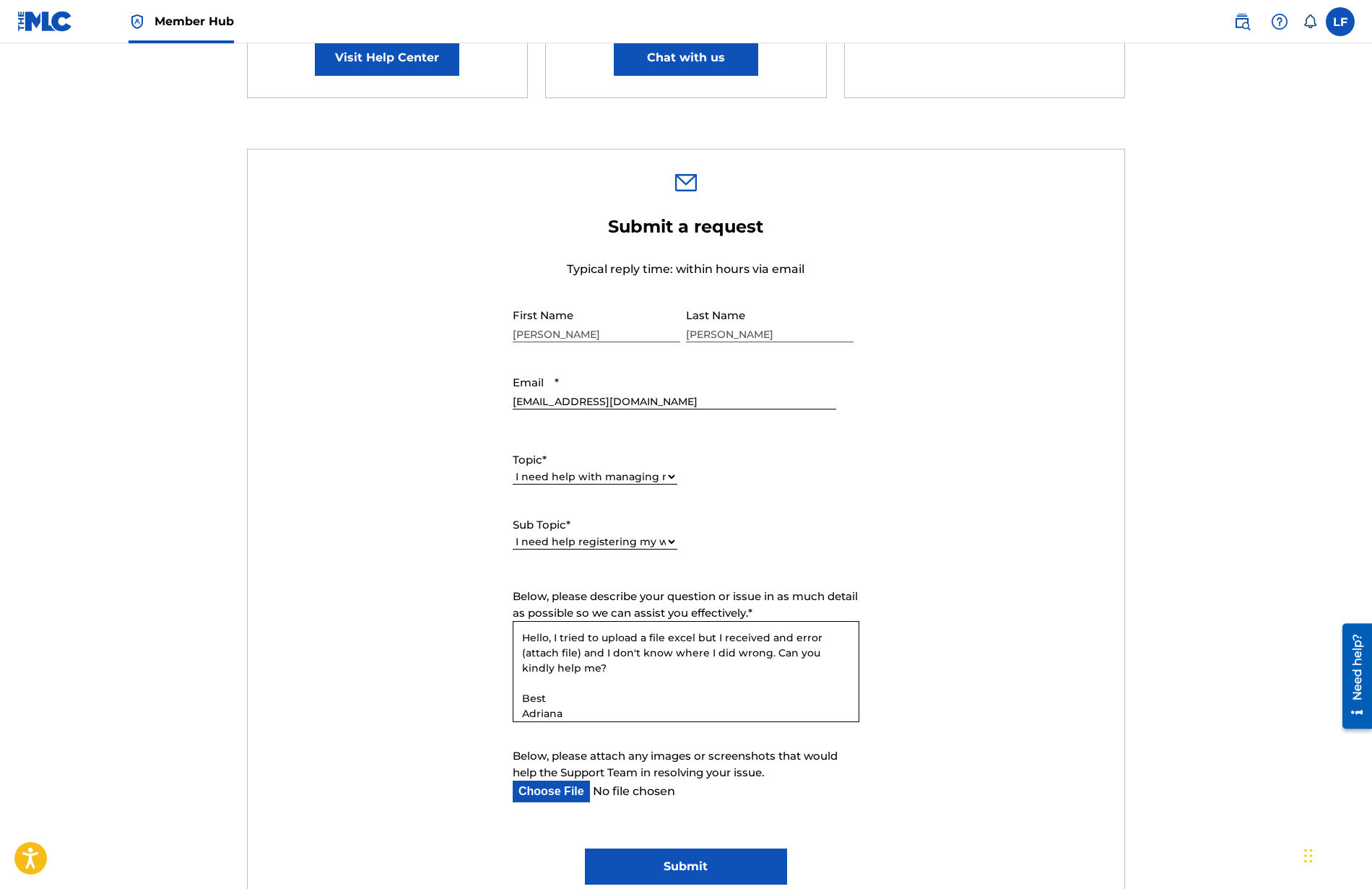
scroll to position [388, 0]
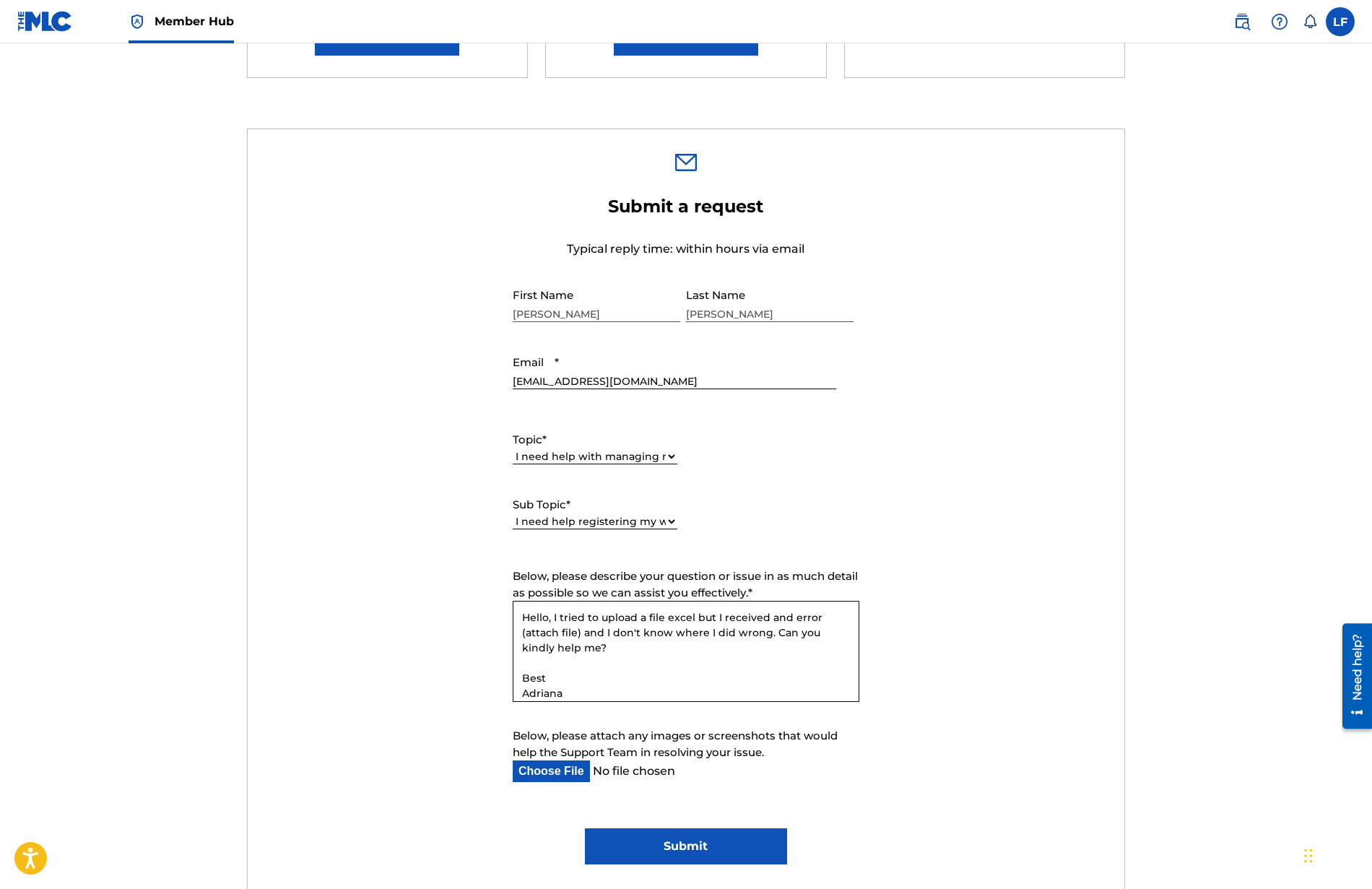
click at [557, 758] on label "Below, please attach any images or screenshots that would help the Support Team…" at bounding box center [686, 743] width 347 height 32
click at [557, 760] on input "Below, please attach any images or screenshots that would help the Support Team…" at bounding box center [674, 771] width 324 height 22
type input "C:\fakepath\Screenshot [DATE] alle [DATE].png"
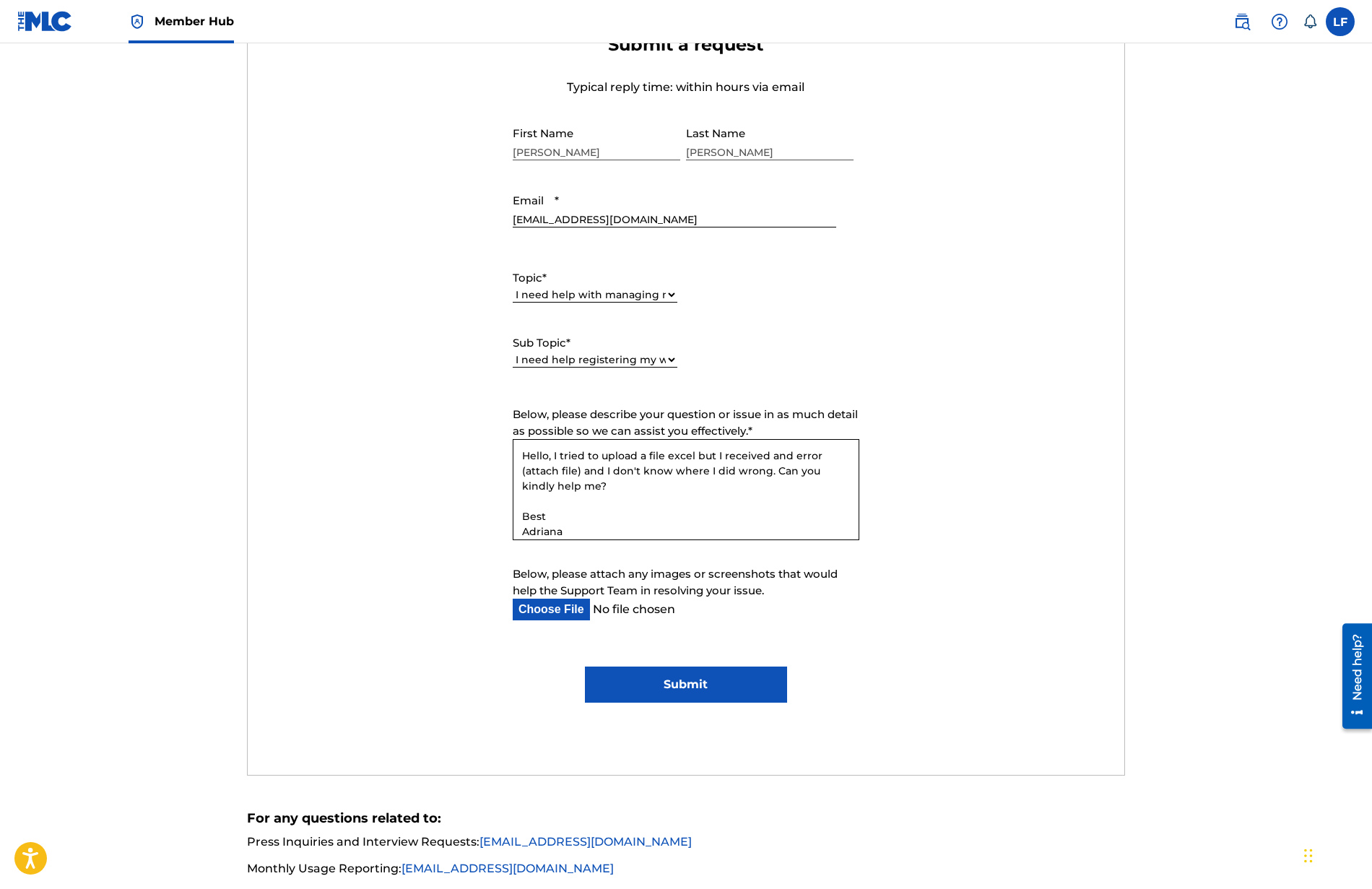
scroll to position [552, 0]
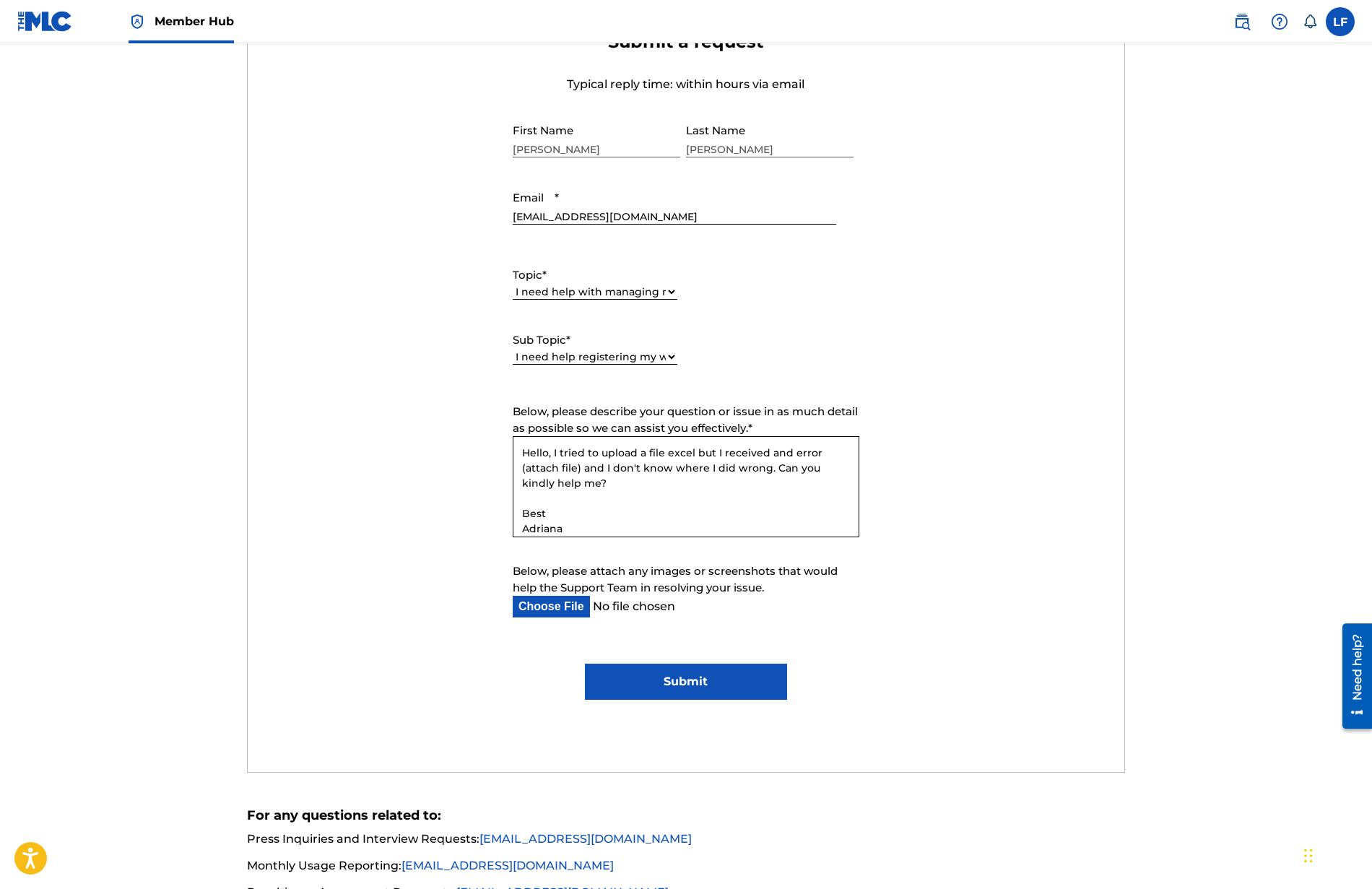
click at [688, 686] on input "Submit" at bounding box center [686, 681] width 202 height 36
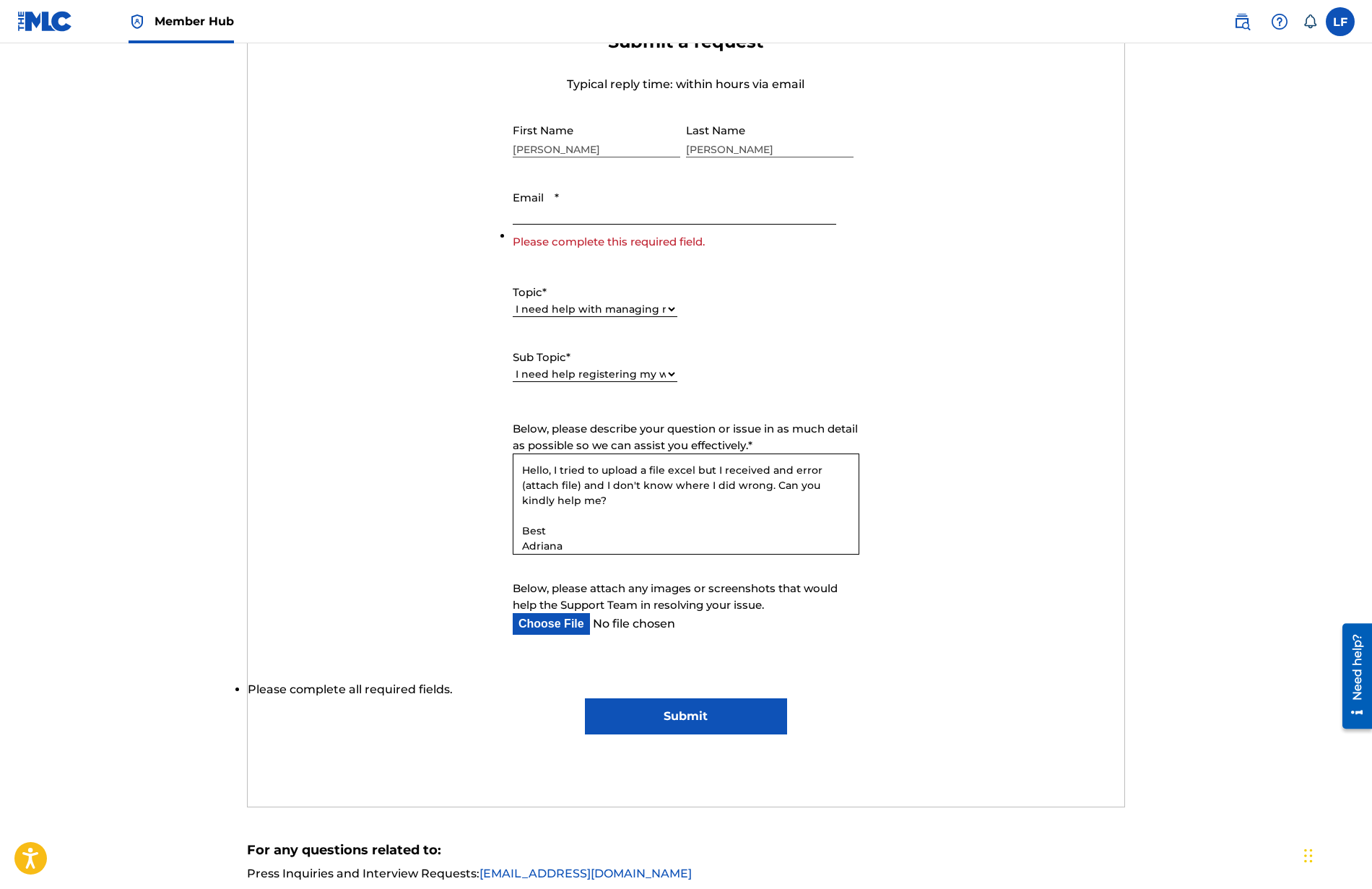
click at [624, 218] on input "Email *" at bounding box center [674, 204] width 324 height 41
type input "[EMAIL_ADDRESS][DOMAIN_NAME]"
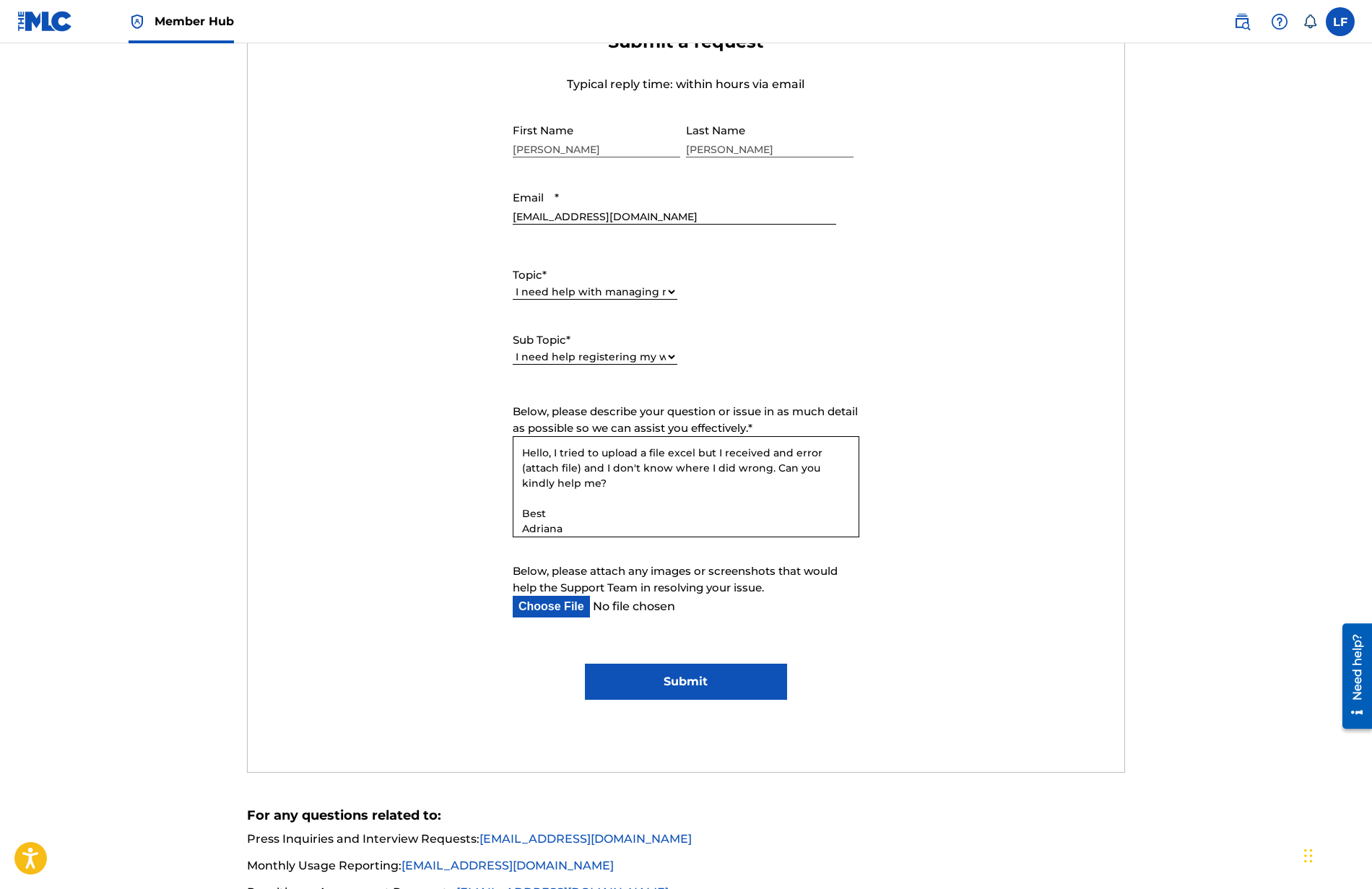
click at [709, 687] on input "Submit" at bounding box center [686, 681] width 202 height 36
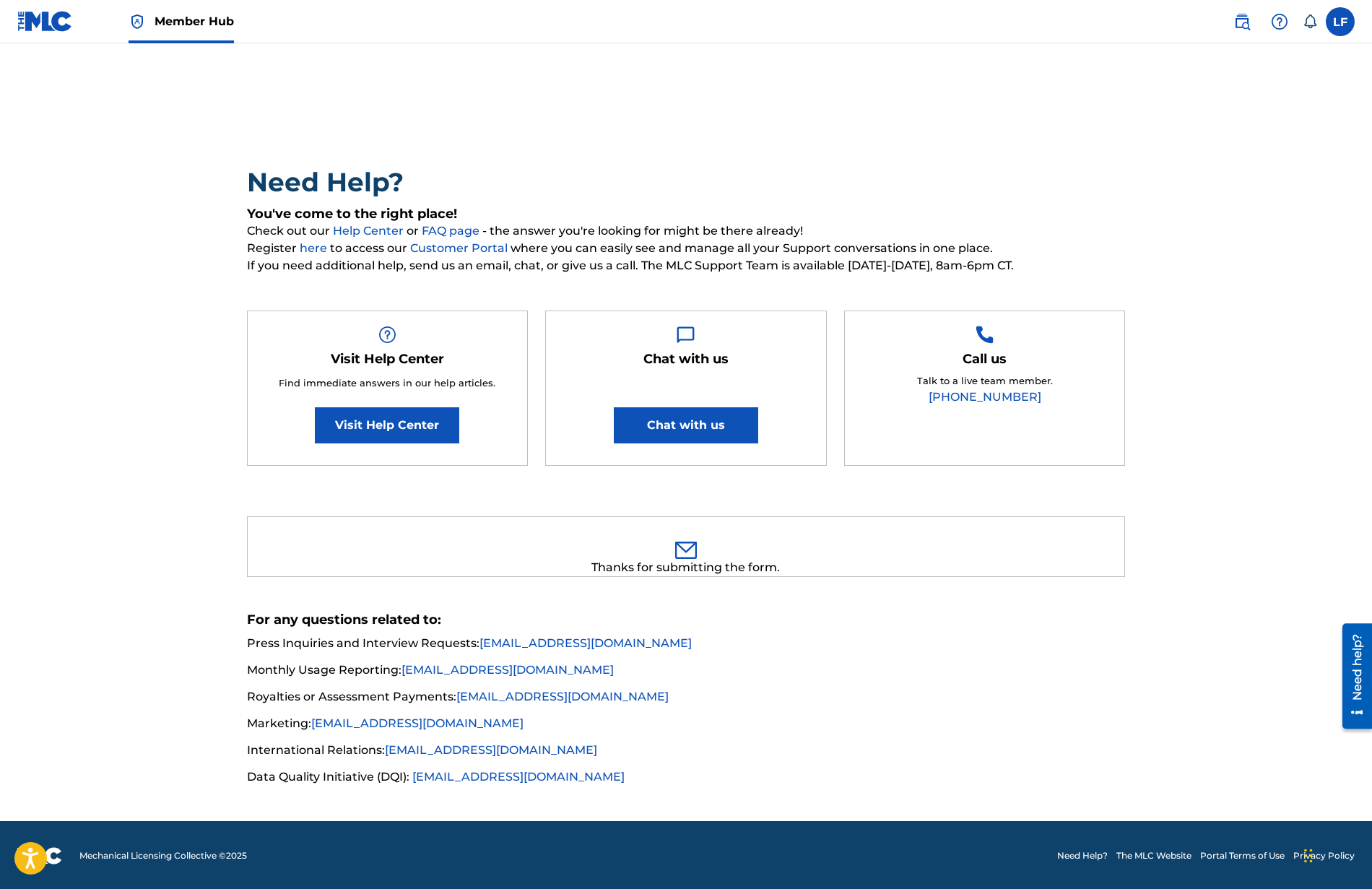
scroll to position [0, 0]
